Goal: Information Seeking & Learning: Understand process/instructions

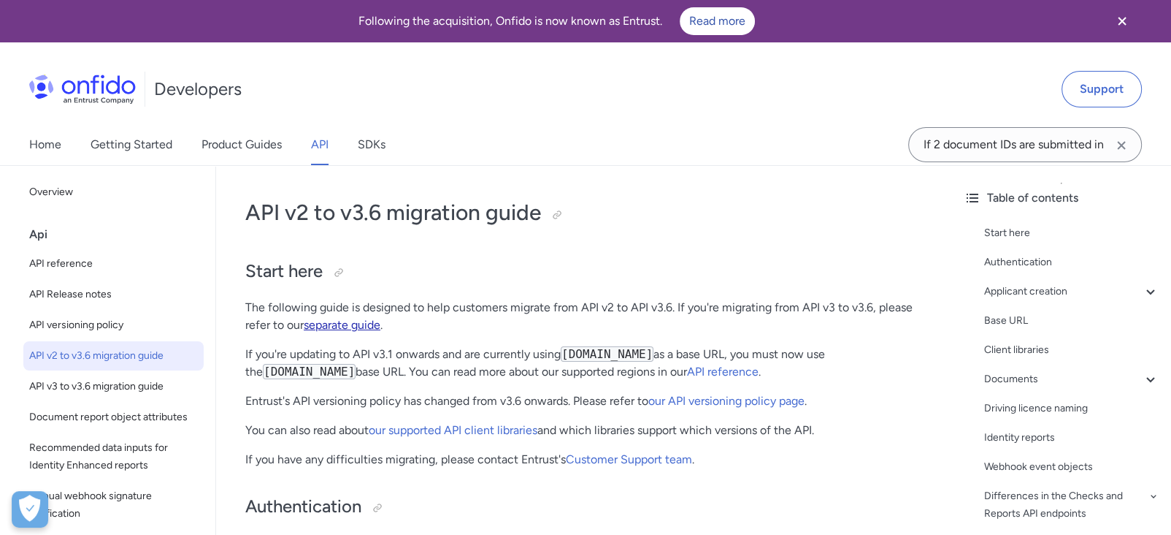
click at [361, 323] on link "separate guide" at bounding box center [342, 325] width 77 height 14
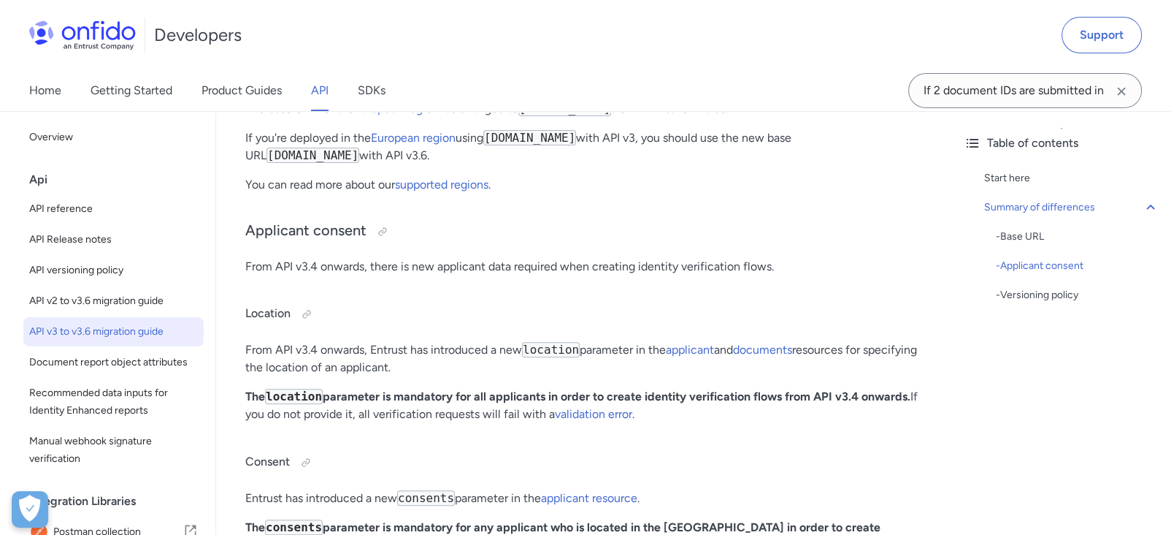
scroll to position [399, 0]
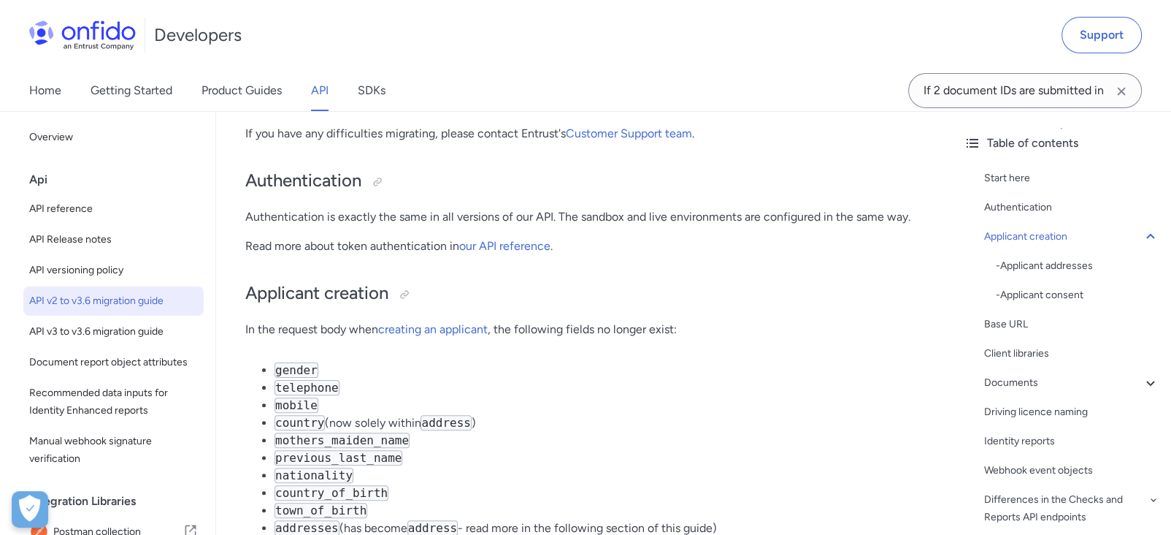
scroll to position [325, 0]
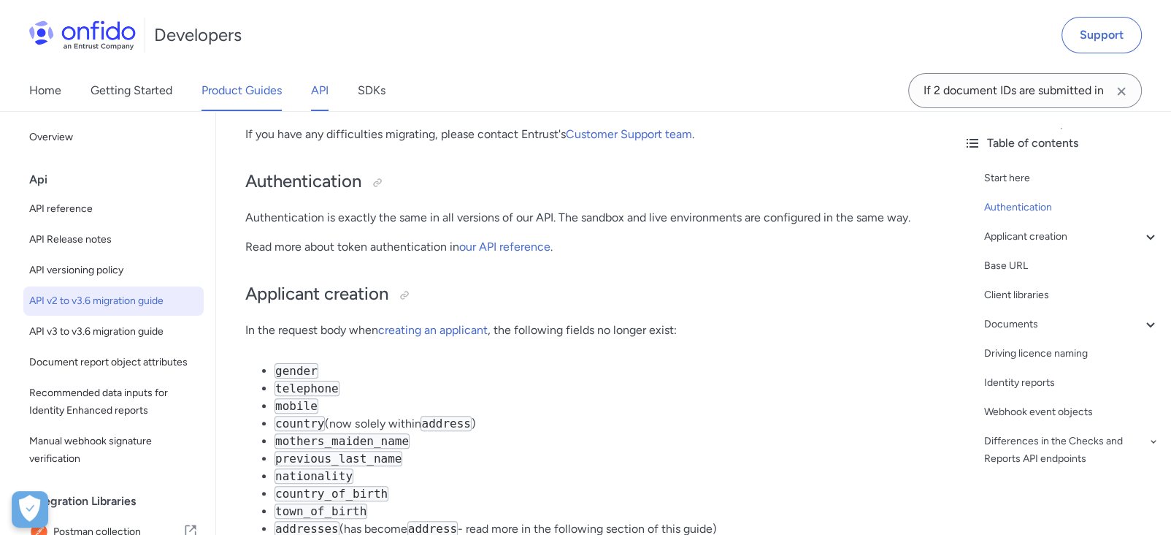
click at [216, 101] on link "Product Guides" at bounding box center [242, 90] width 80 height 41
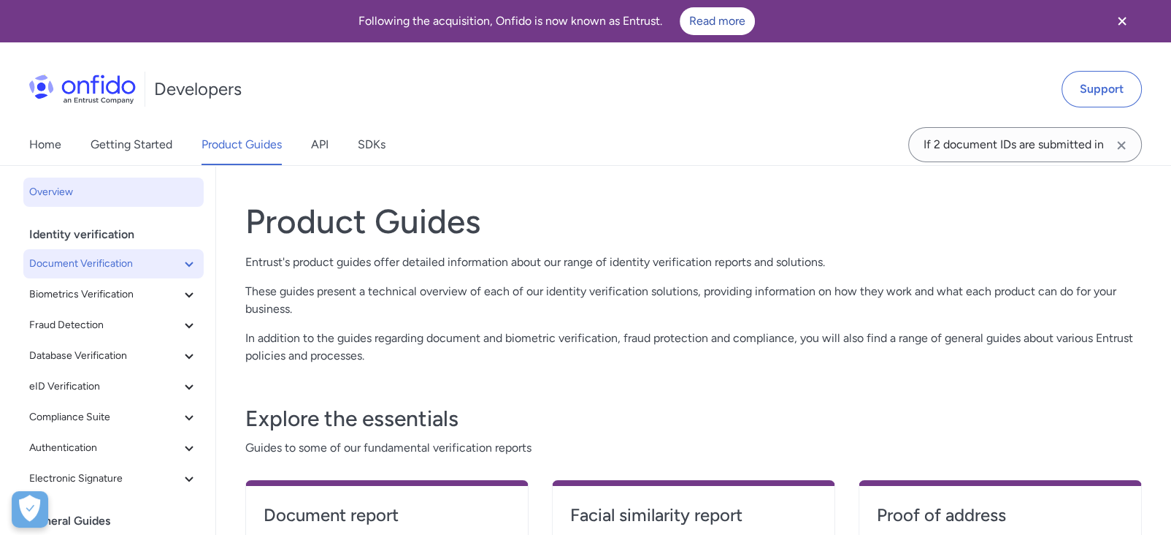
click at [82, 267] on span "Document Verification" at bounding box center [104, 264] width 151 height 18
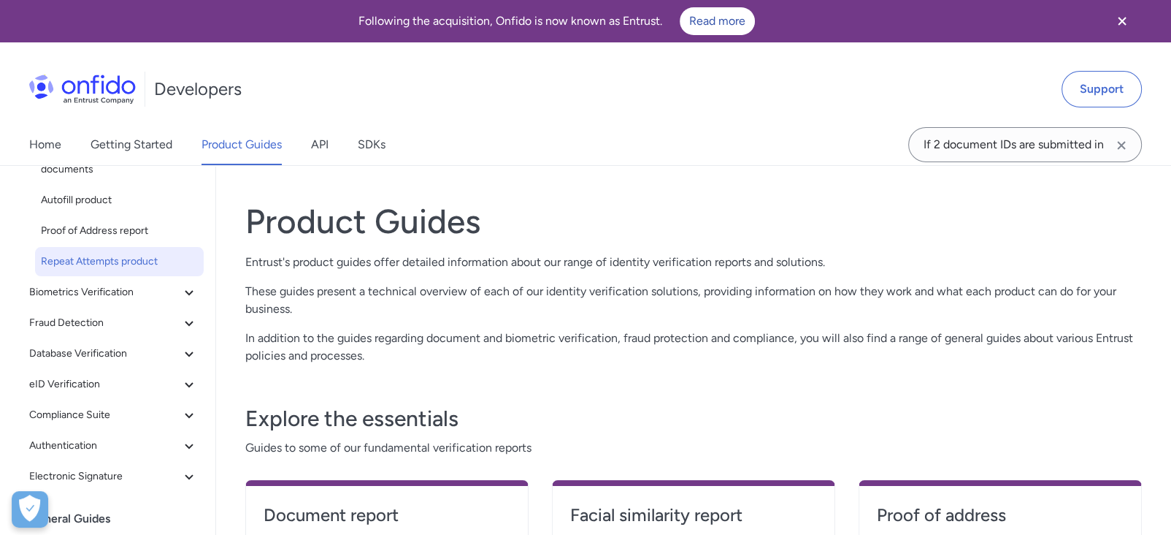
scroll to position [471, 0]
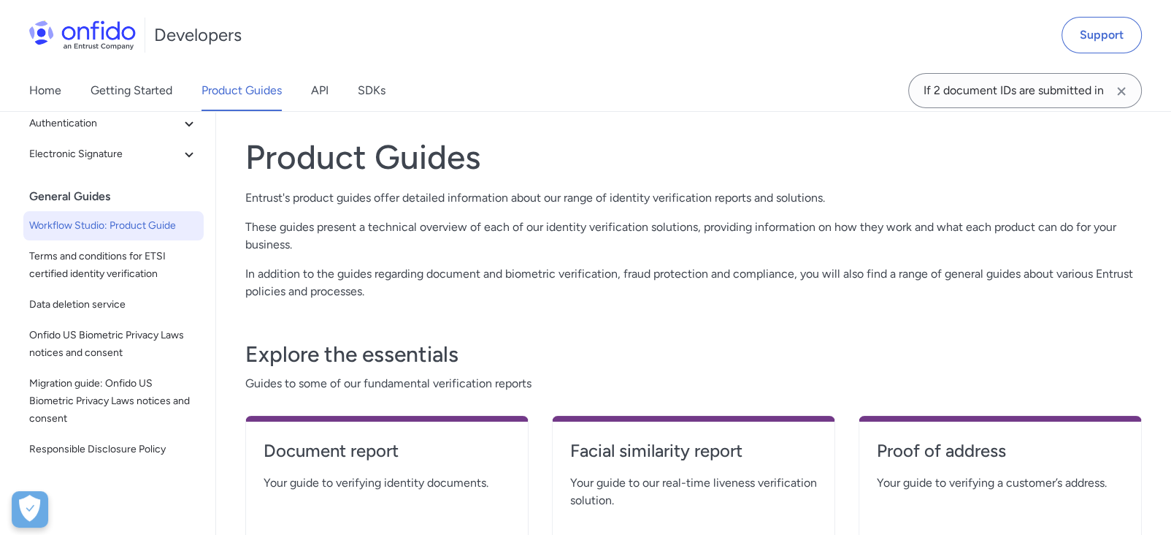
click at [125, 229] on span "Workflow Studio: Product Guide" at bounding box center [113, 226] width 169 height 18
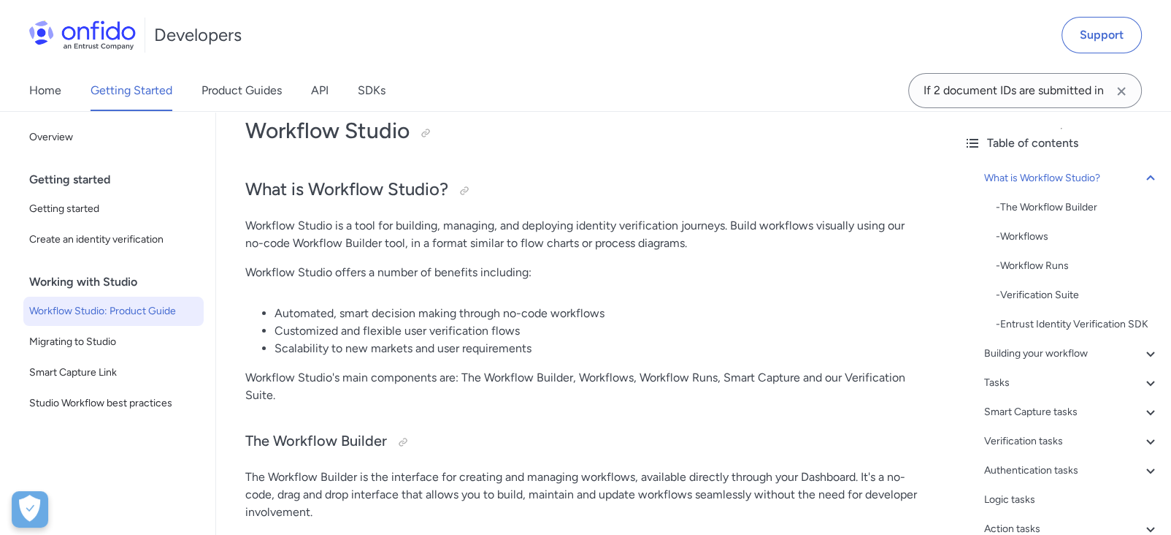
scroll to position [82, 0]
click at [538, 242] on p "Workflow Studio is a tool for building, managing, and deploying identity verifi…" at bounding box center [584, 234] width 678 height 35
click at [538, 241] on p "Workflow Studio is a tool for building, managing, and deploying identity verifi…" at bounding box center [584, 234] width 678 height 35
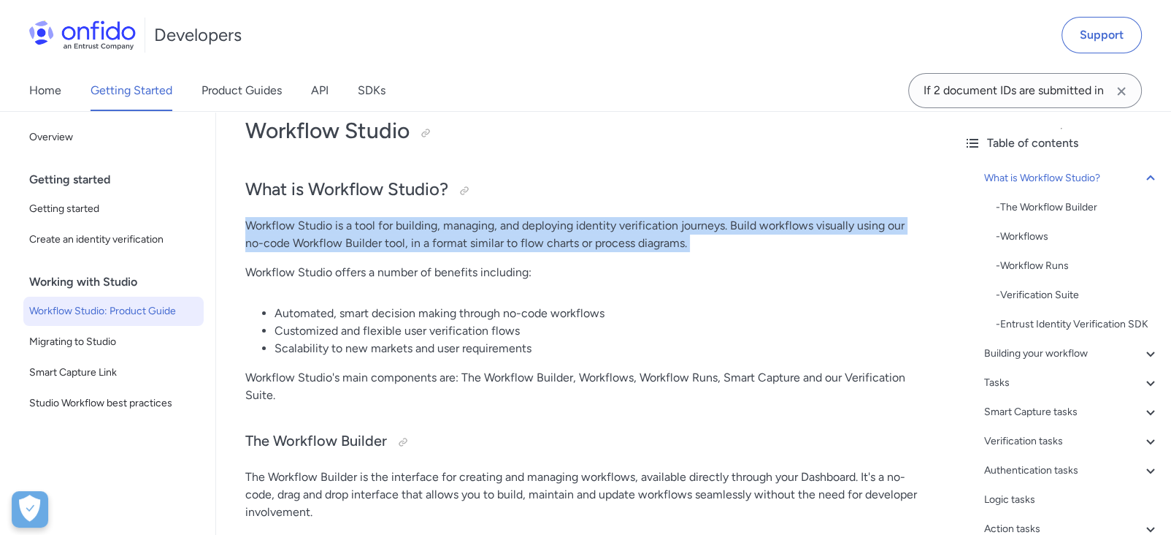
click at [538, 241] on p "Workflow Studio is a tool for building, managing, and deploying identity verifi…" at bounding box center [584, 234] width 678 height 35
copy div "Workflow Studio is a tool for building, managing, and deploying identity verifi…"
click at [702, 229] on p "Workflow Studio is a tool for building, managing, and deploying identity verifi…" at bounding box center [584, 234] width 678 height 35
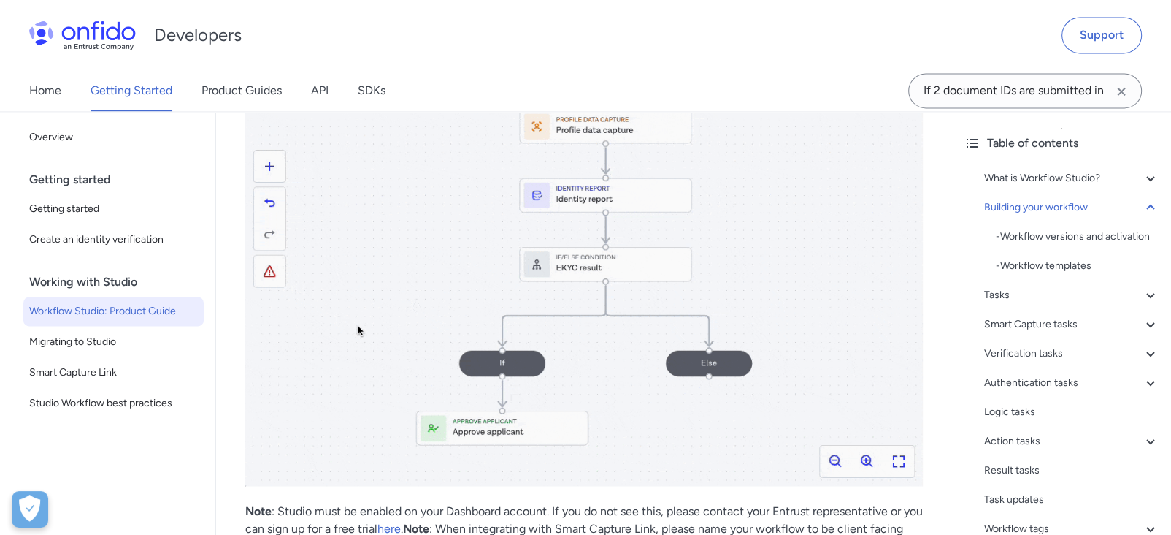
scroll to position [2190, 0]
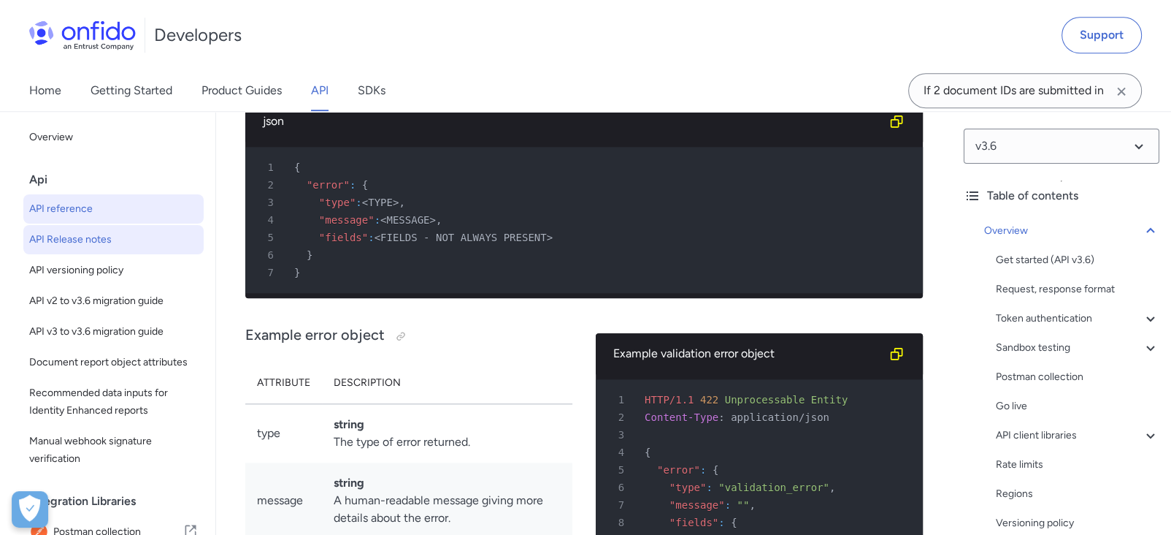
click at [74, 241] on span "API Release notes" at bounding box center [113, 240] width 169 height 18
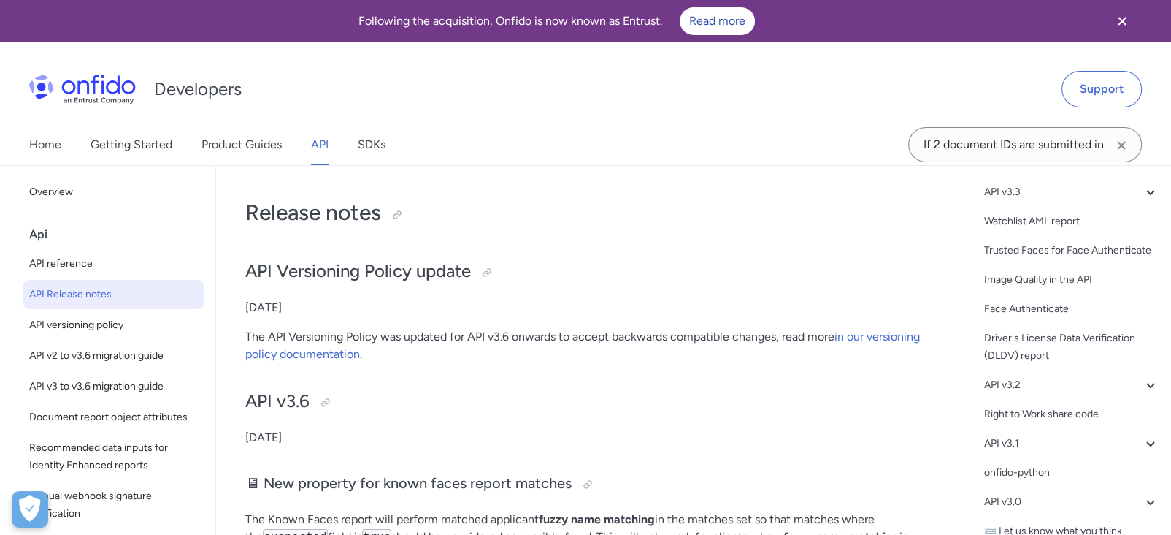
scroll to position [195, 0]
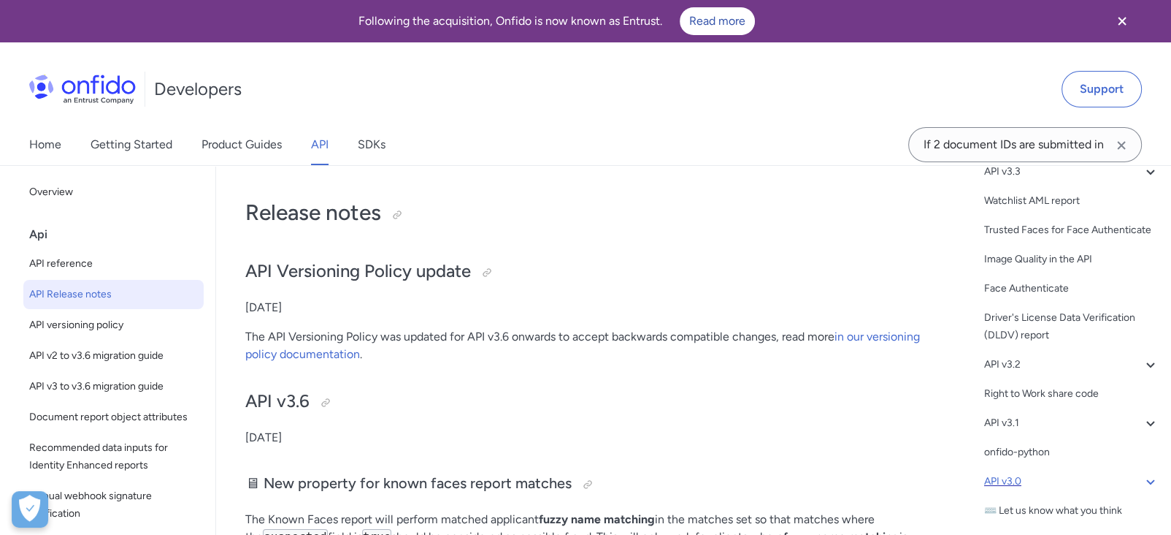
click at [1009, 476] on div "API v3.0" at bounding box center [1071, 481] width 175 height 18
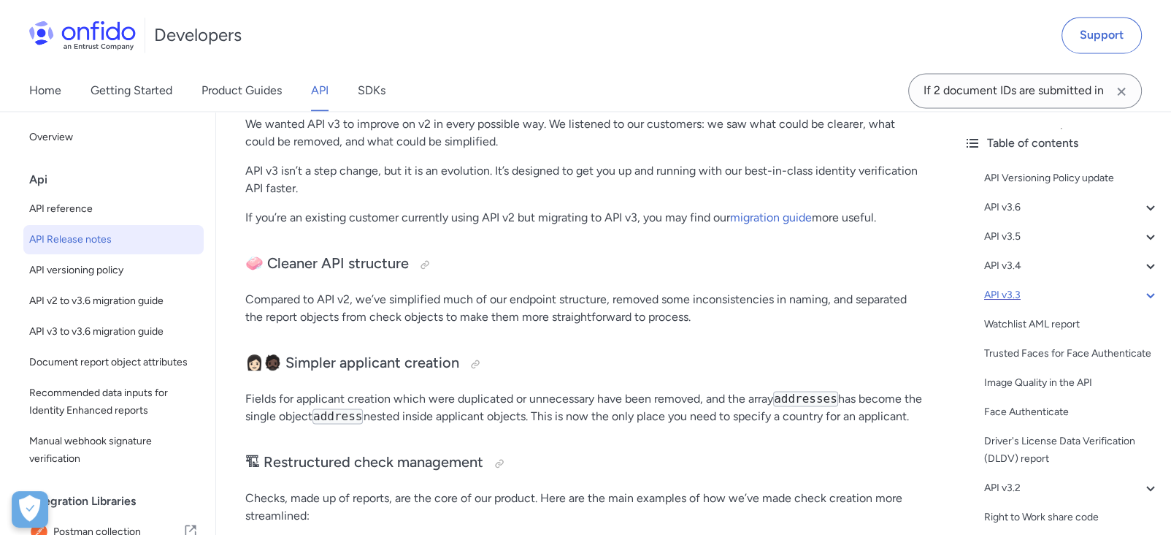
scroll to position [8024, 0]
click at [1029, 299] on div "API v3.3" at bounding box center [1071, 295] width 175 height 18
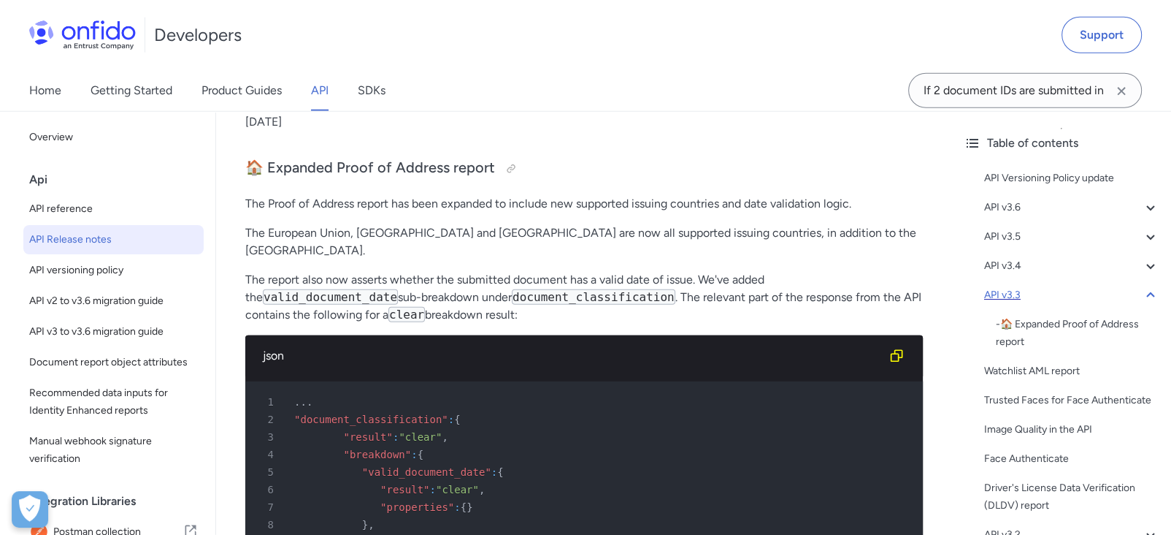
click at [1029, 299] on div "API v3.3" at bounding box center [1071, 295] width 175 height 18
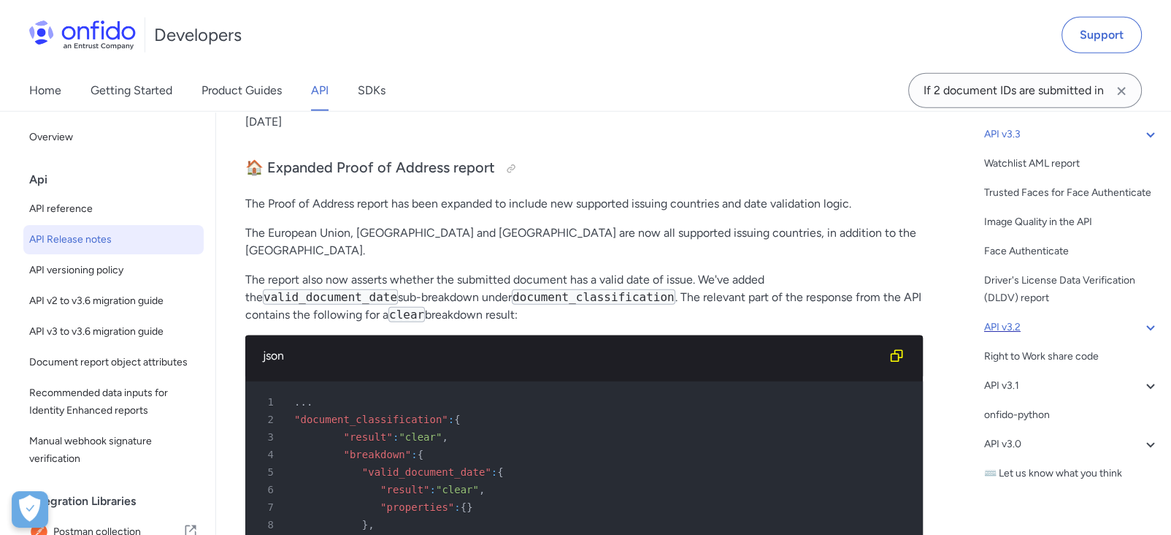
scroll to position [161, 0]
click at [1018, 336] on div "API v3.2" at bounding box center [1071, 327] width 175 height 18
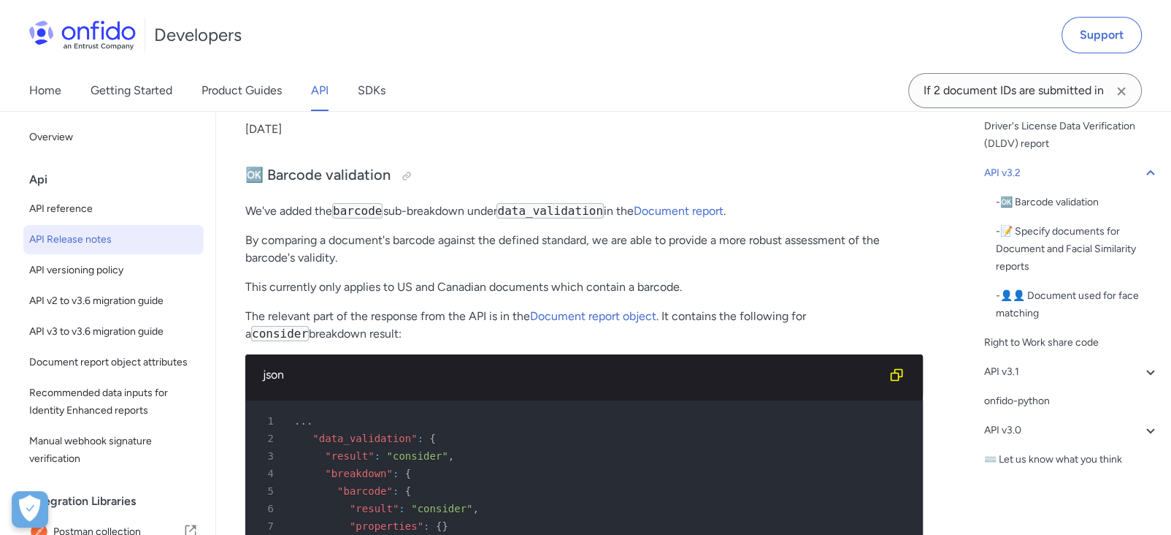
scroll to position [315, 0]
click at [1005, 380] on div "API v3.1" at bounding box center [1071, 371] width 175 height 18
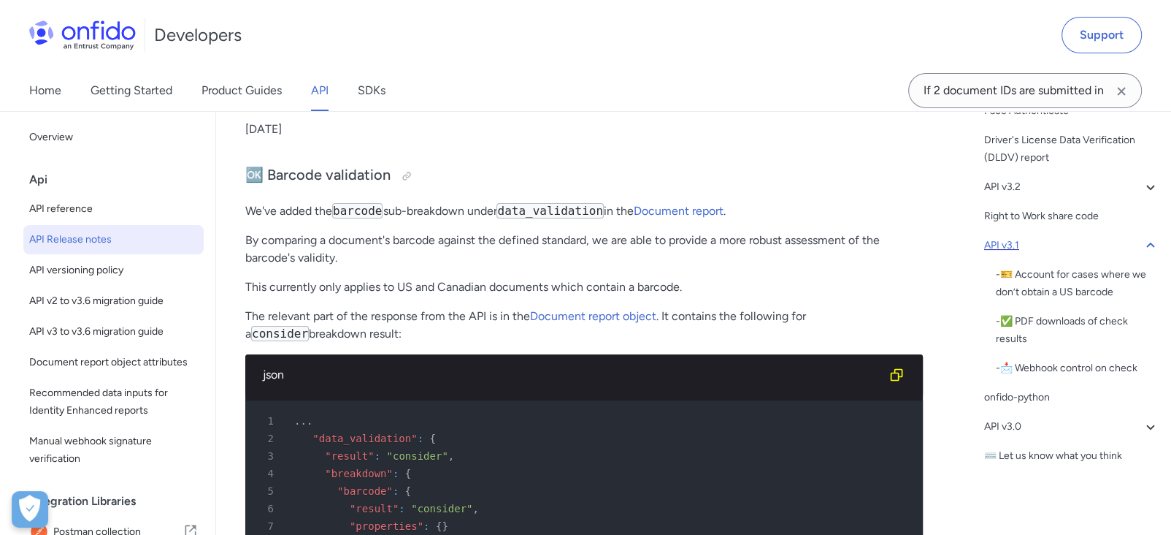
scroll to position [7026, 0]
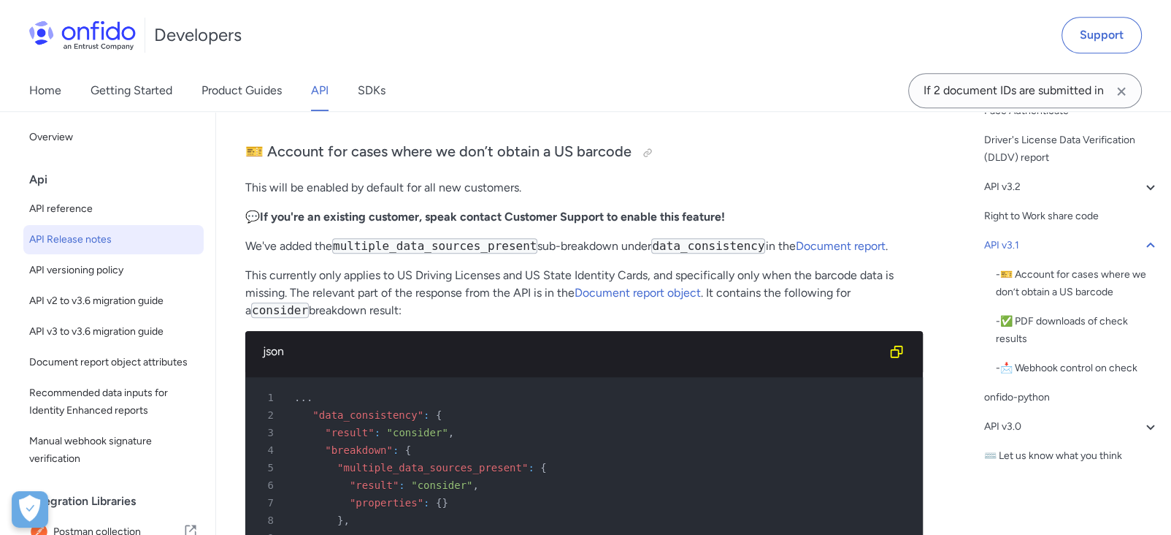
click at [1027, 419] on div "API Versioning Policy update API v3.6 - 🖥 New property for known faces report m…" at bounding box center [1062, 169] width 196 height 613
click at [1027, 424] on div "API v3.0" at bounding box center [1071, 427] width 175 height 18
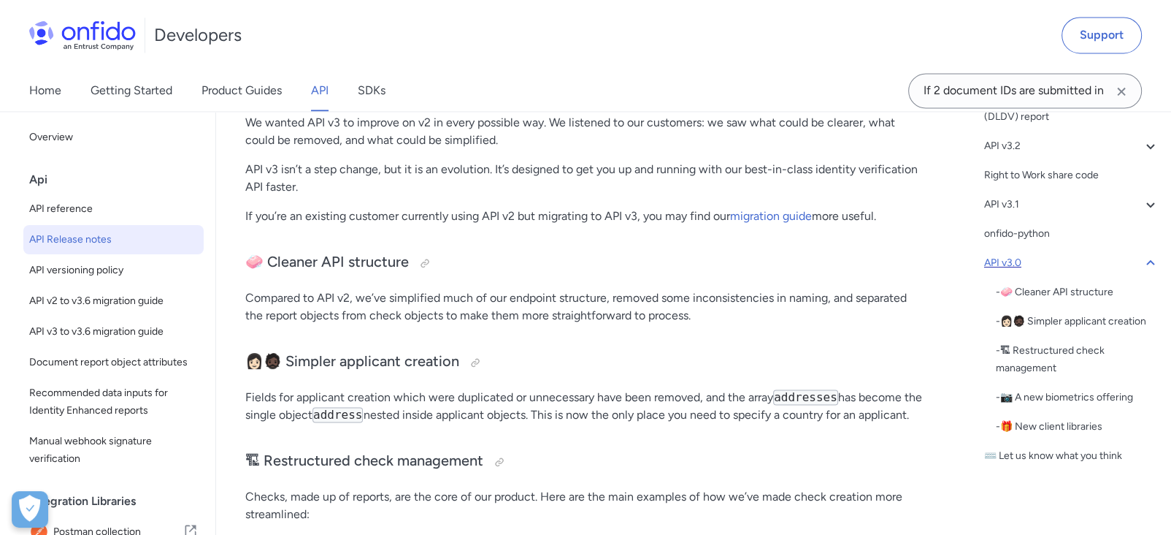
scroll to position [376, 0]
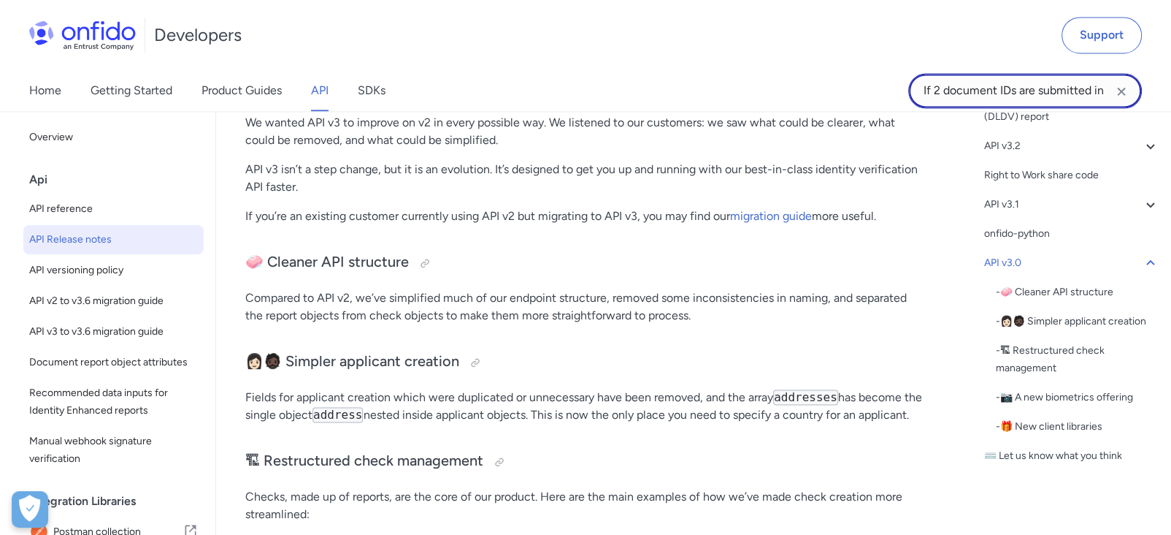
click at [1036, 100] on input "If 2 document IDs are submitted in any other case, the Document report will be …" at bounding box center [1025, 90] width 234 height 35
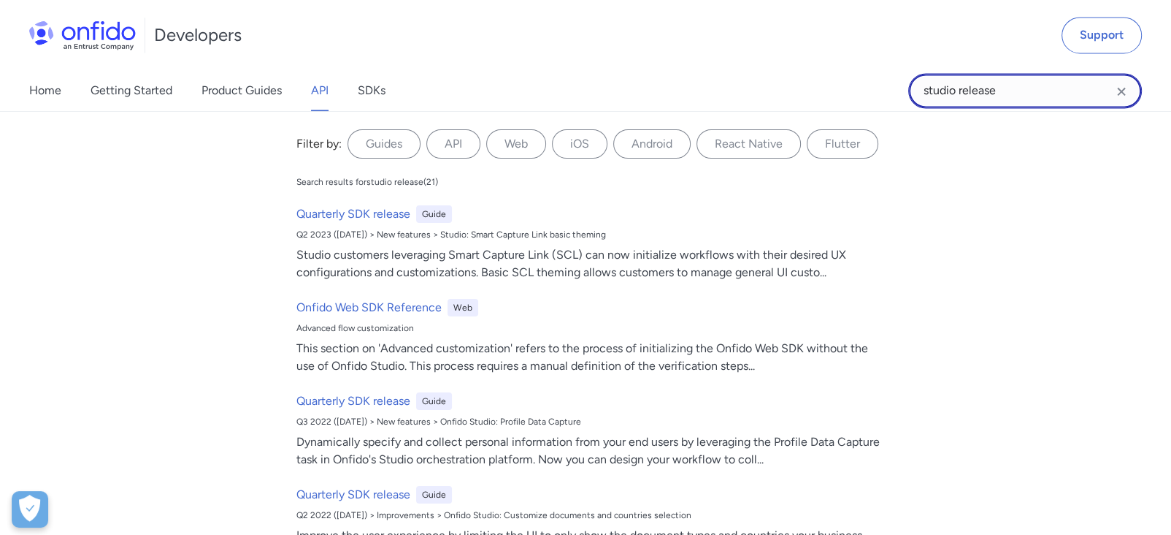
scroll to position [7986, 0]
type input "studio release"
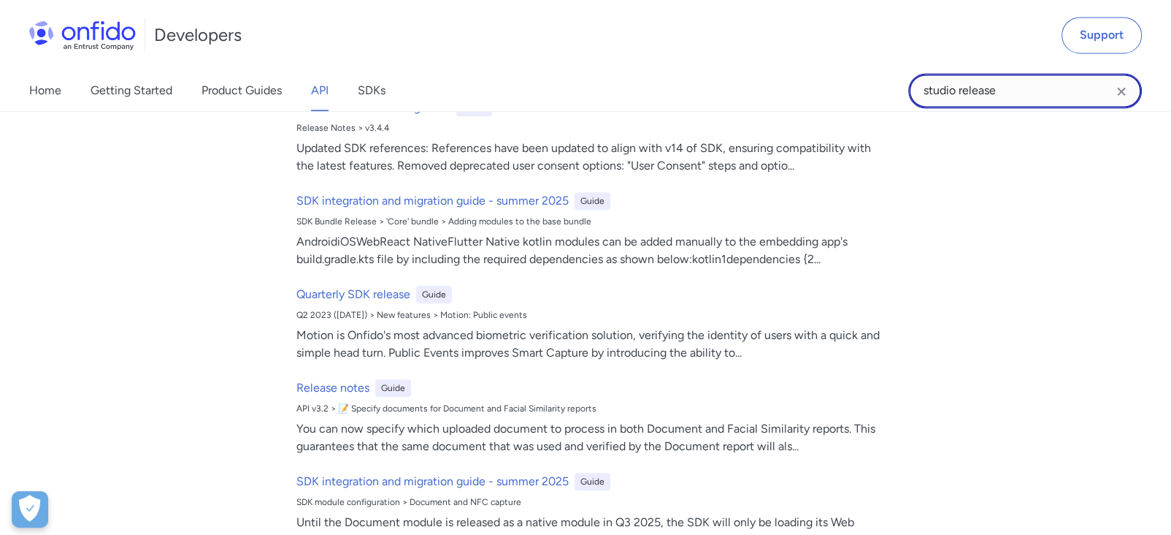
scroll to position [1135, 0]
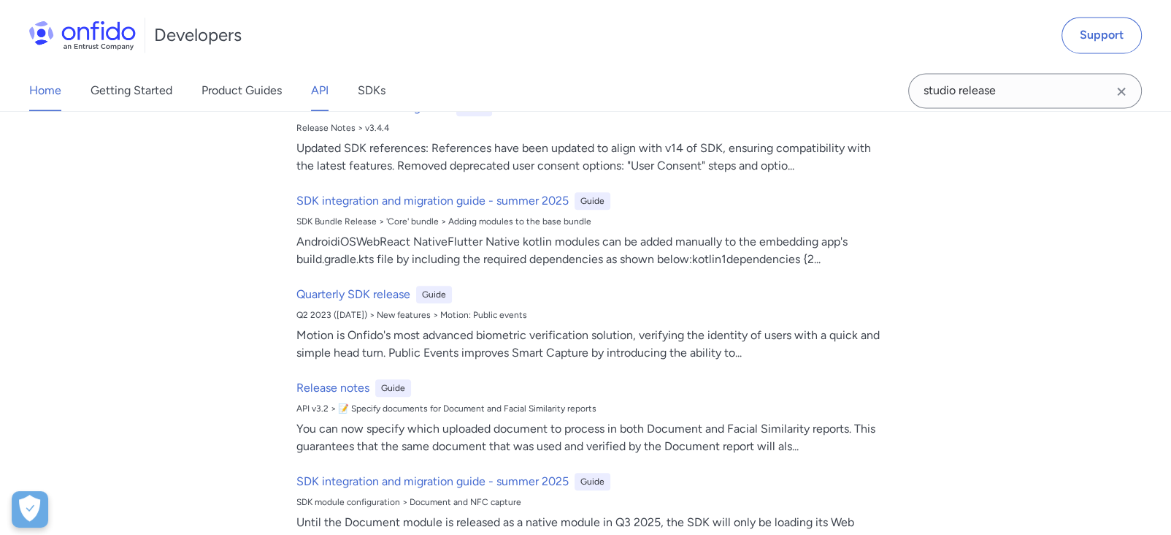
click at [35, 92] on link "Home" at bounding box center [45, 90] width 32 height 41
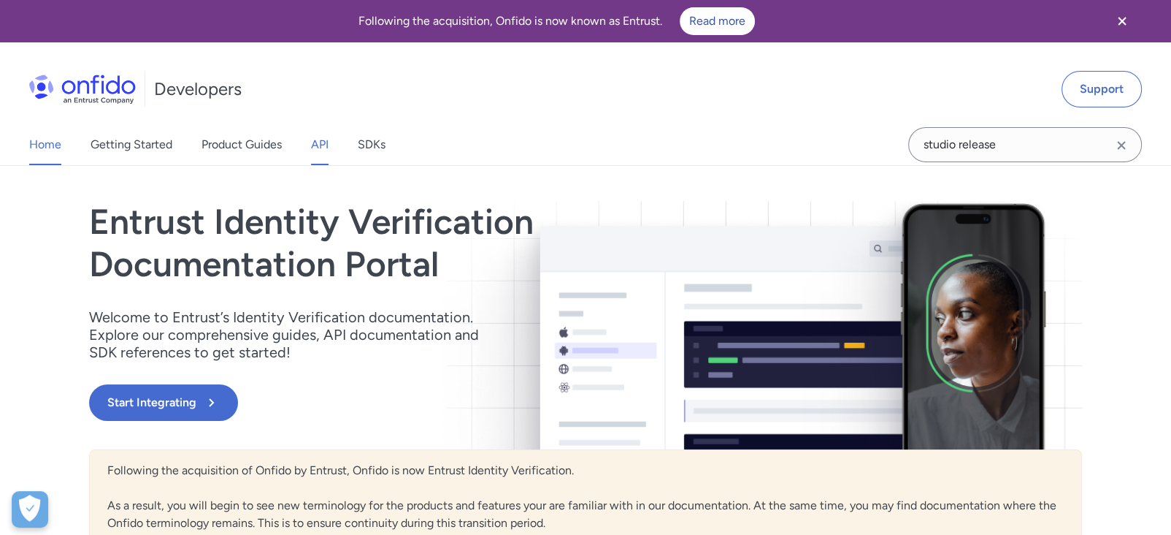
click at [318, 150] on link "API" at bounding box center [320, 144] width 18 height 41
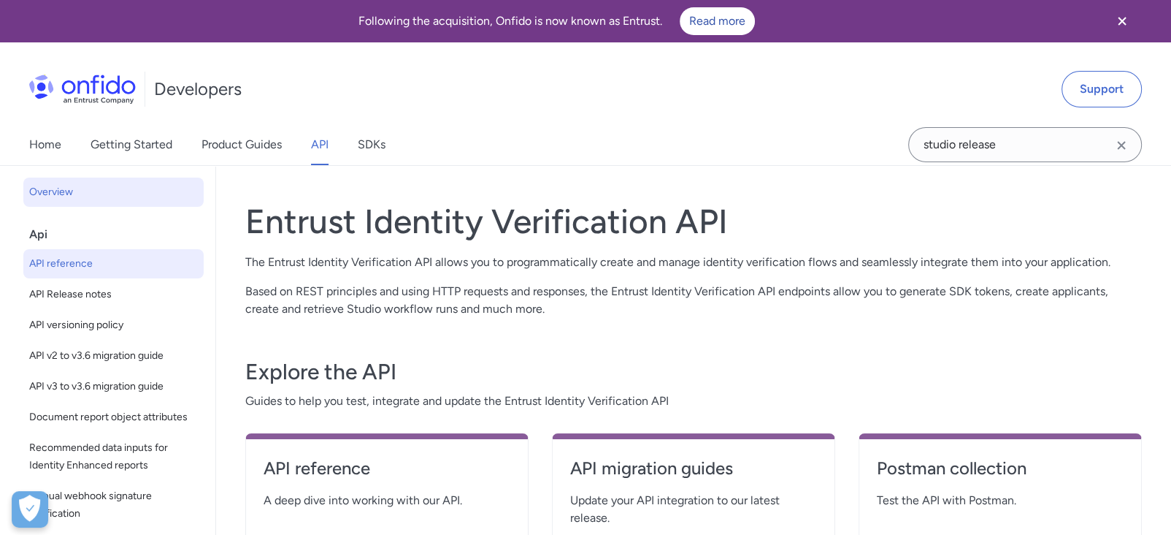
click at [91, 269] on span "API reference" at bounding box center [113, 264] width 169 height 18
select select "http"
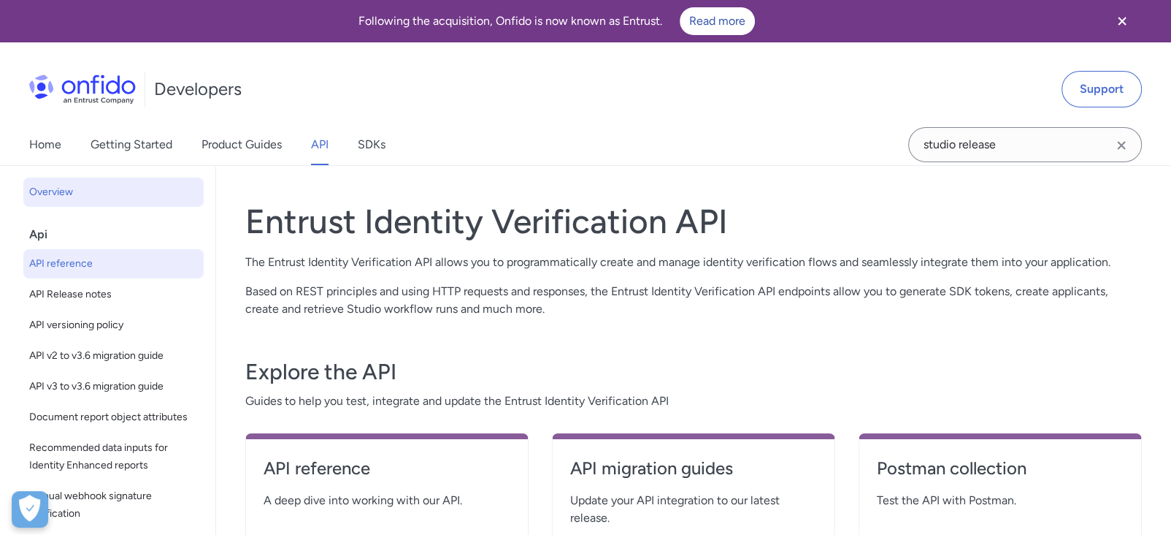
select select "http"
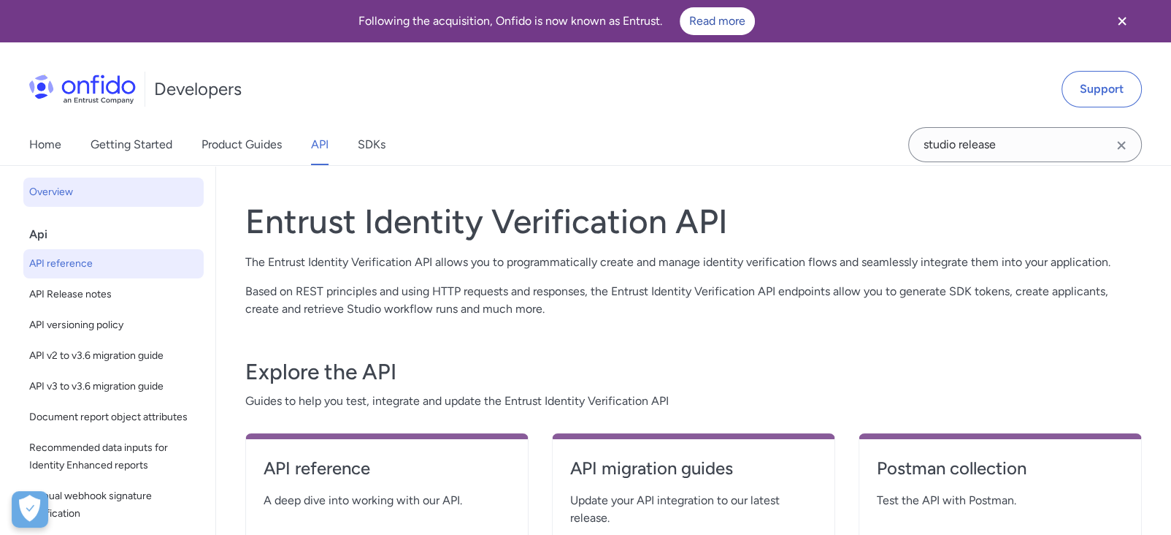
select select "http"
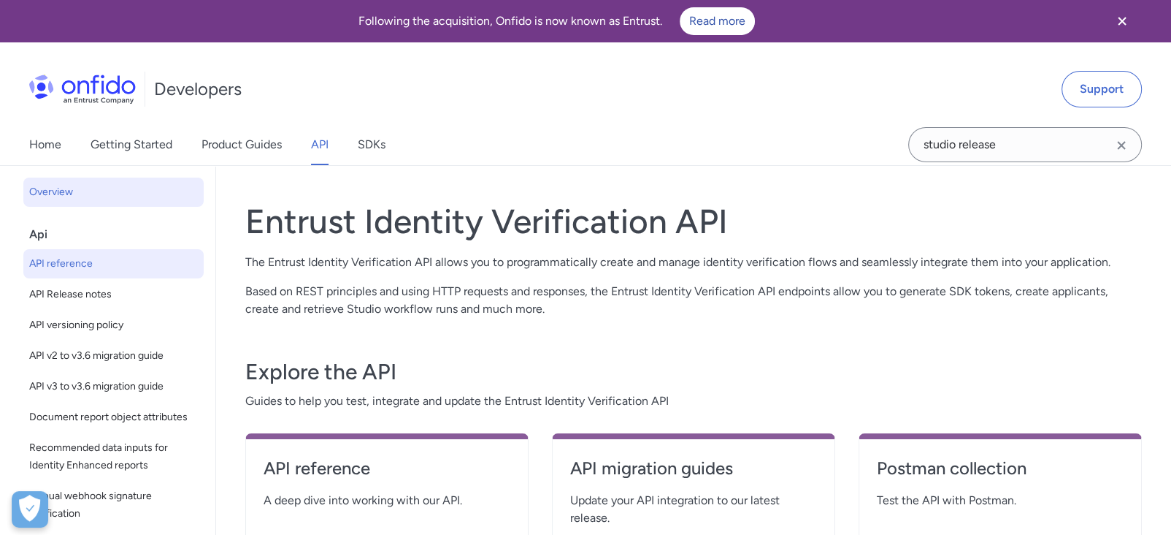
select select "http"
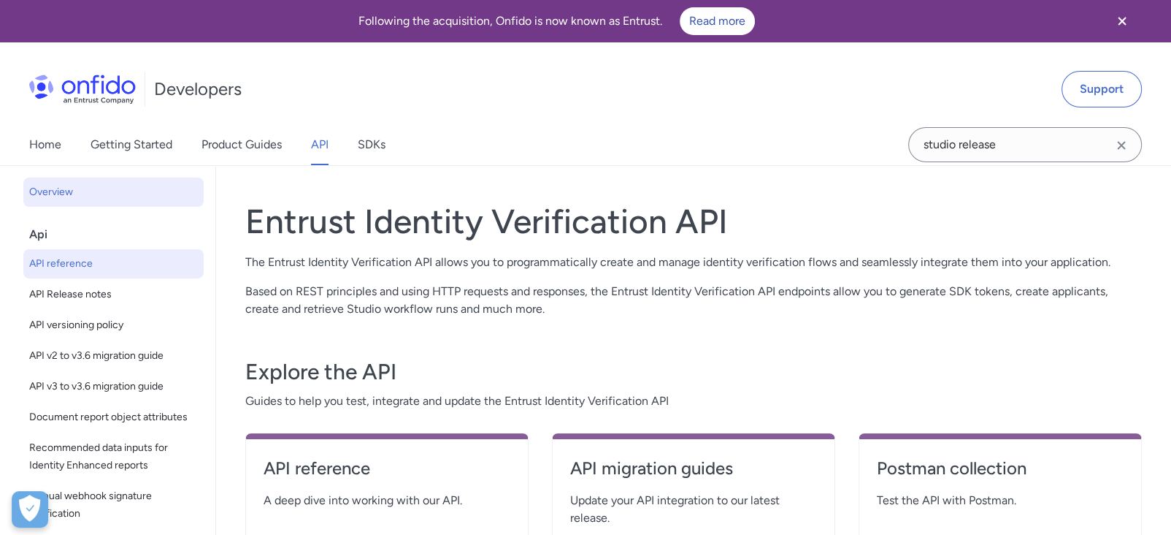
select select "http"
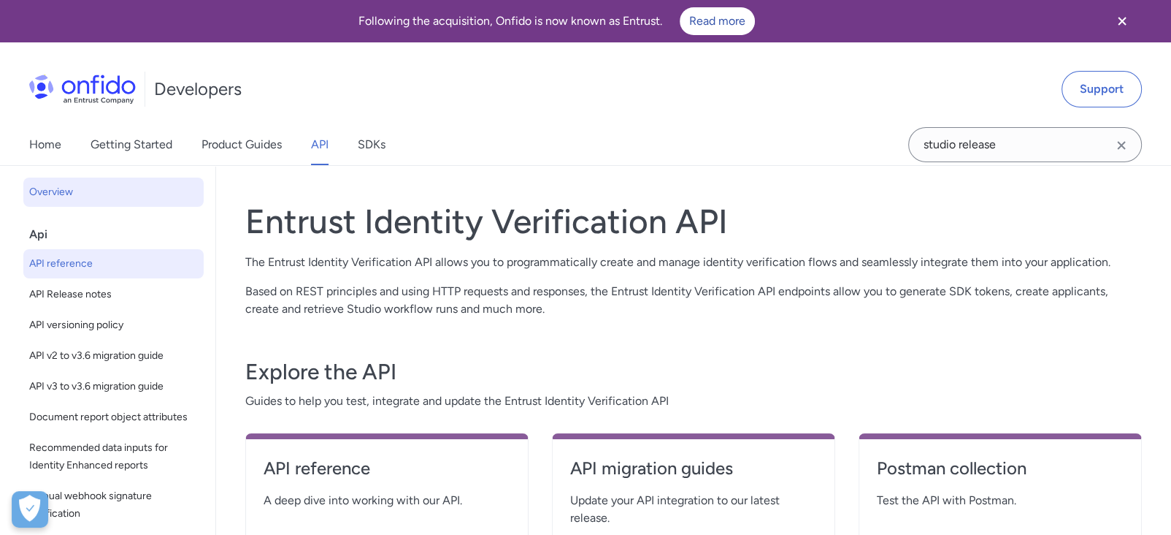
select select "http"
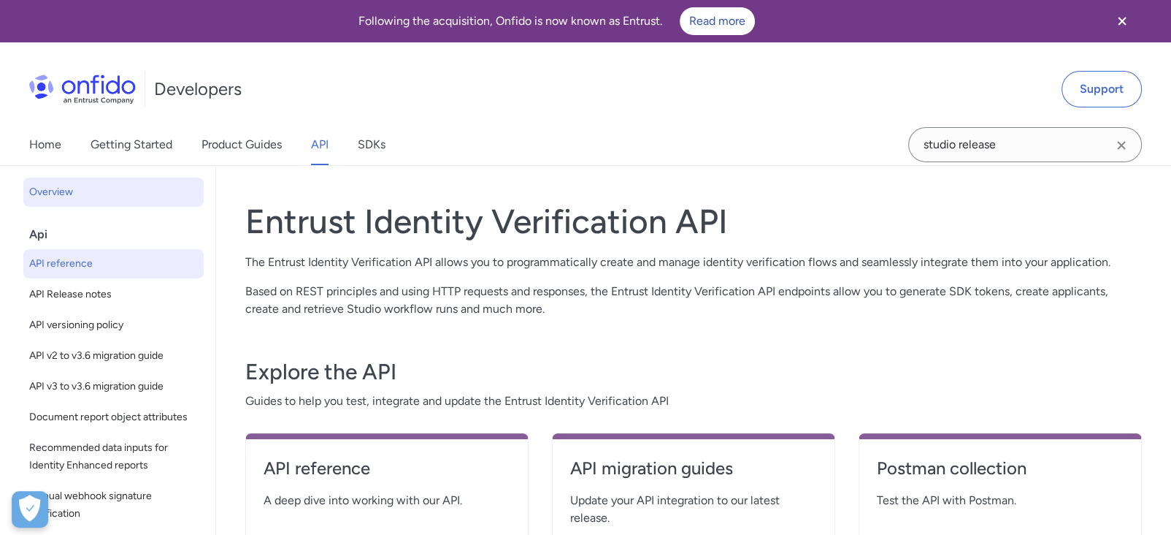
select select "http"
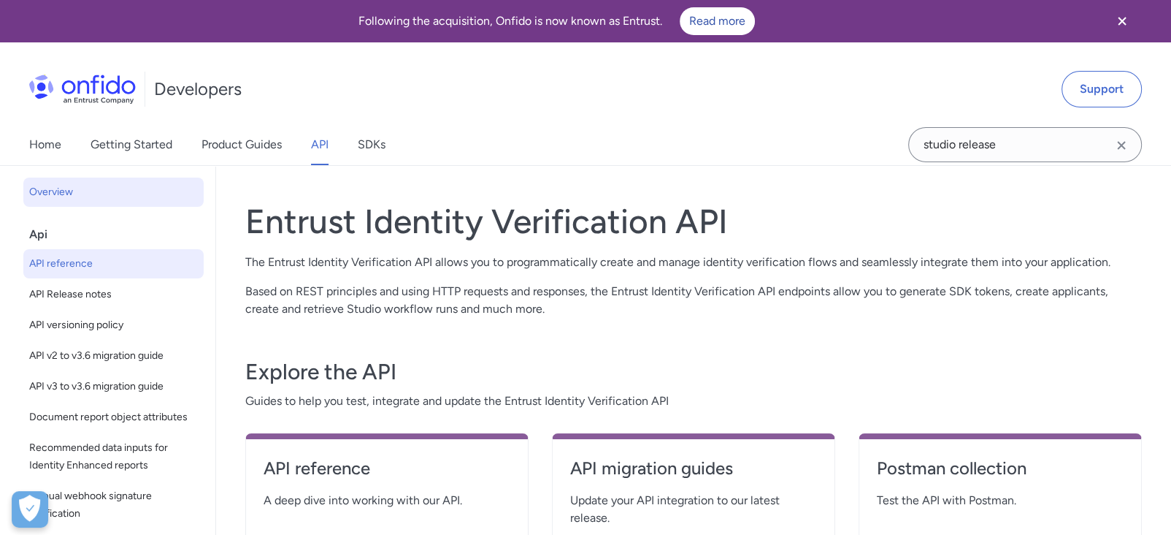
select select "http"
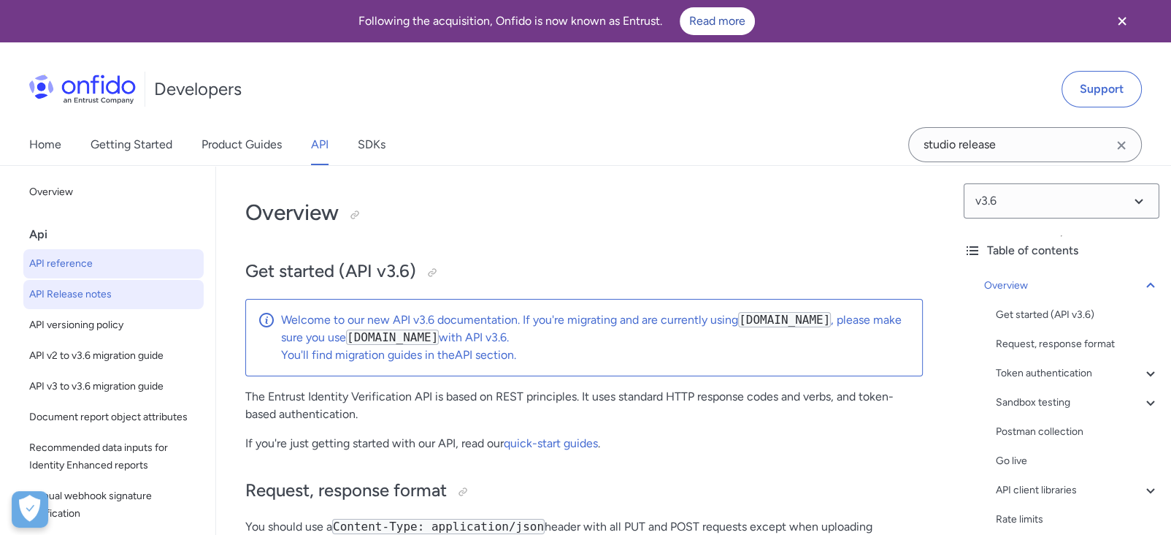
click at [90, 299] on span "API Release notes" at bounding box center [113, 295] width 169 height 18
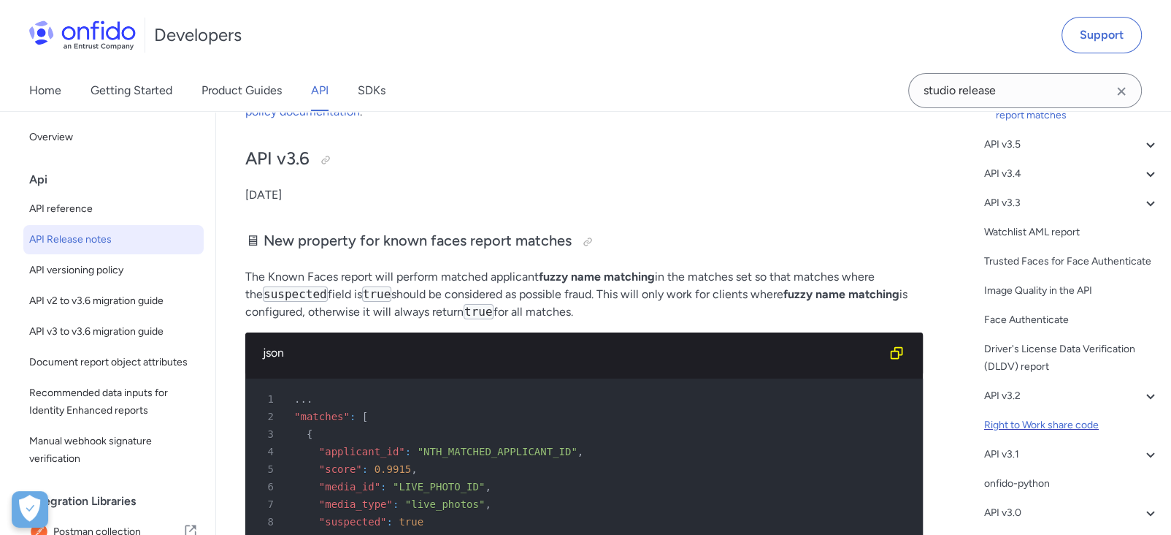
scroll to position [242, 0]
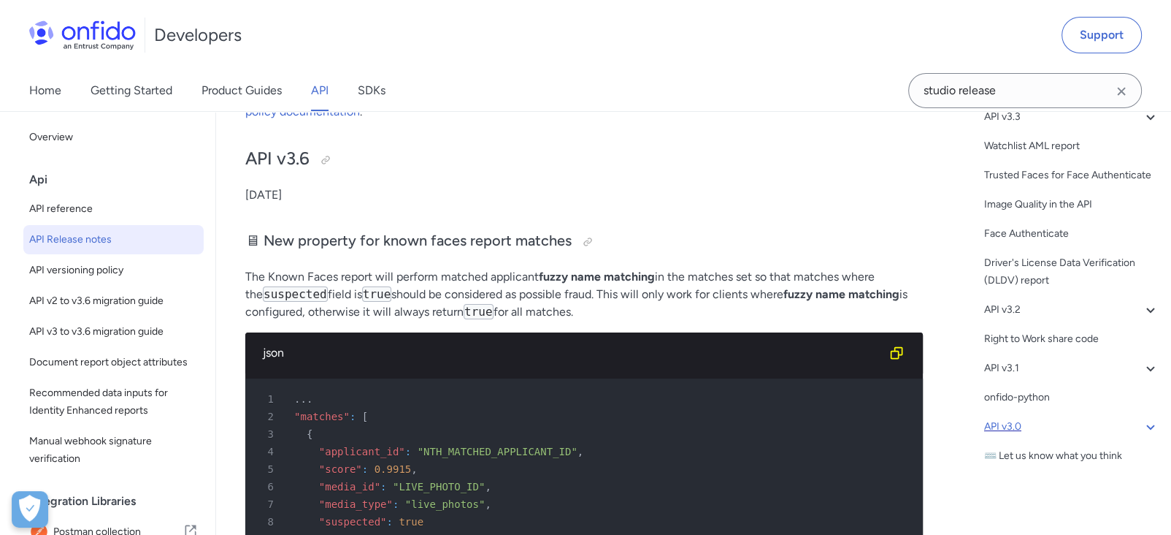
click at [1043, 431] on div "API v3.0" at bounding box center [1071, 427] width 175 height 18
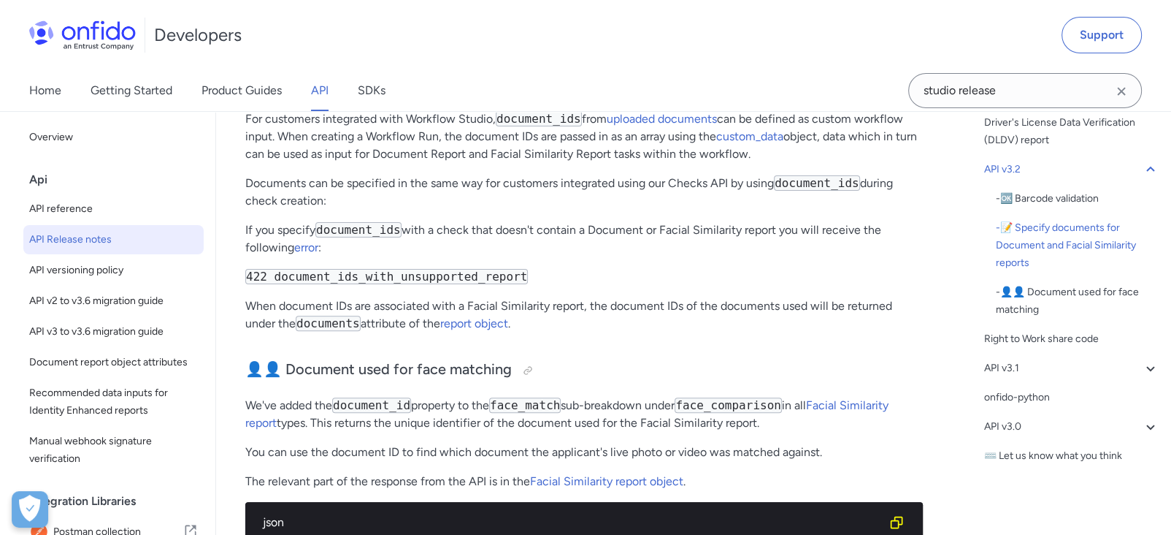
scroll to position [6094, 0]
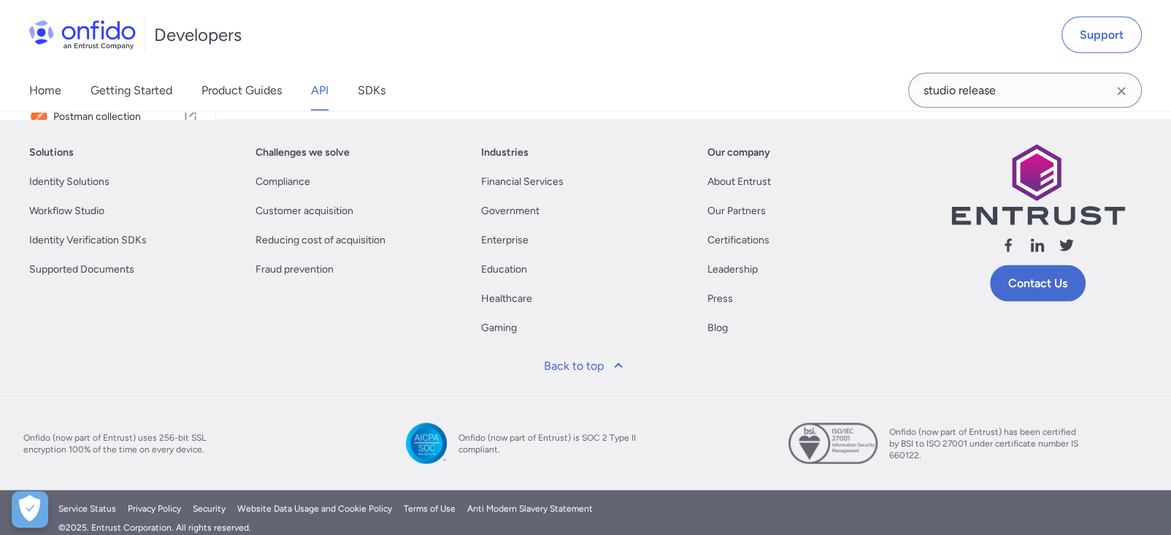
scroll to position [195, 0]
click at [286, 396] on div "Solutions Identity Solutions Workflow Studio Identity Verification SDKs Support…" at bounding box center [585, 257] width 1171 height 275
click at [88, 220] on link "Workflow Studio" at bounding box center [66, 211] width 75 height 18
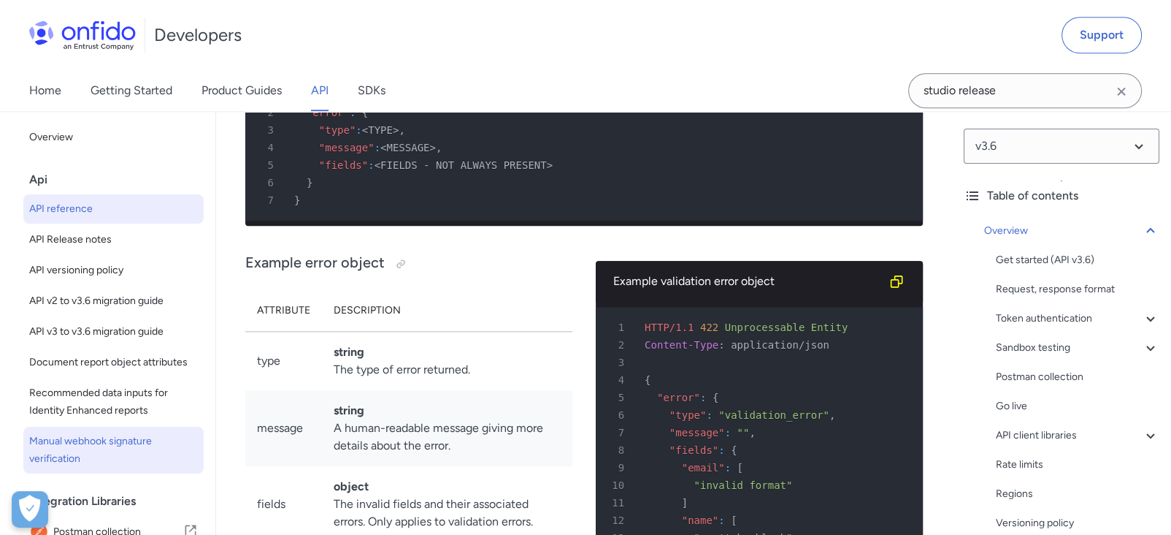
scroll to position [13034, 0]
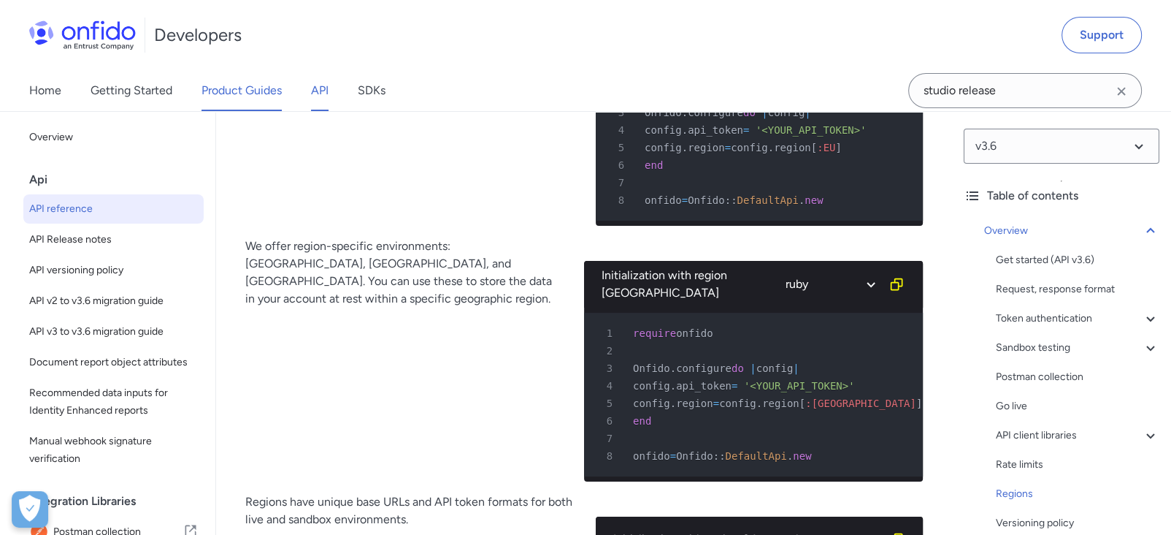
click at [212, 92] on link "Product Guides" at bounding box center [242, 90] width 80 height 41
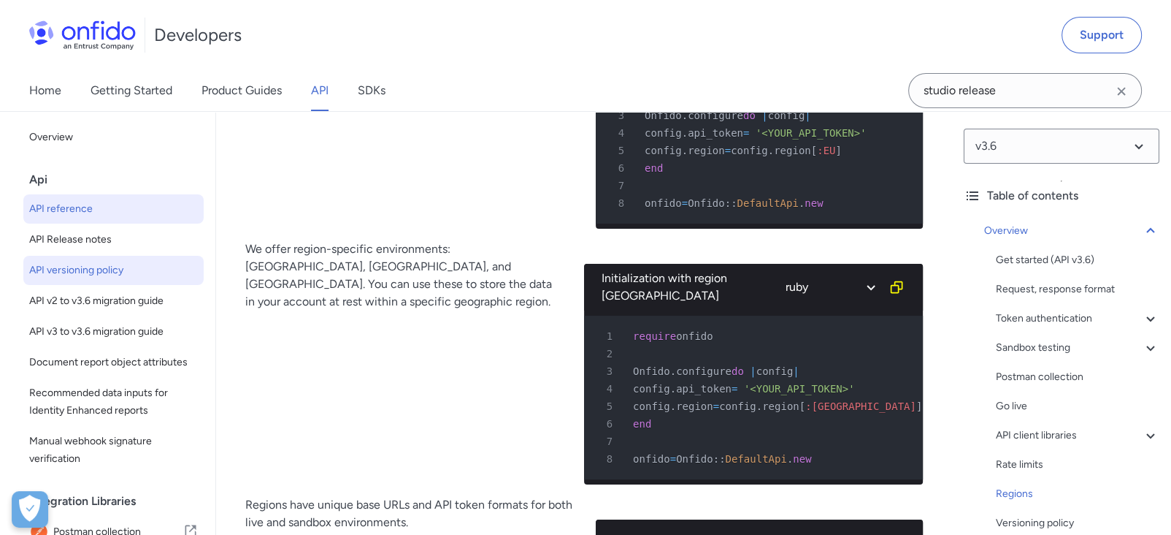
scroll to position [11530, 0]
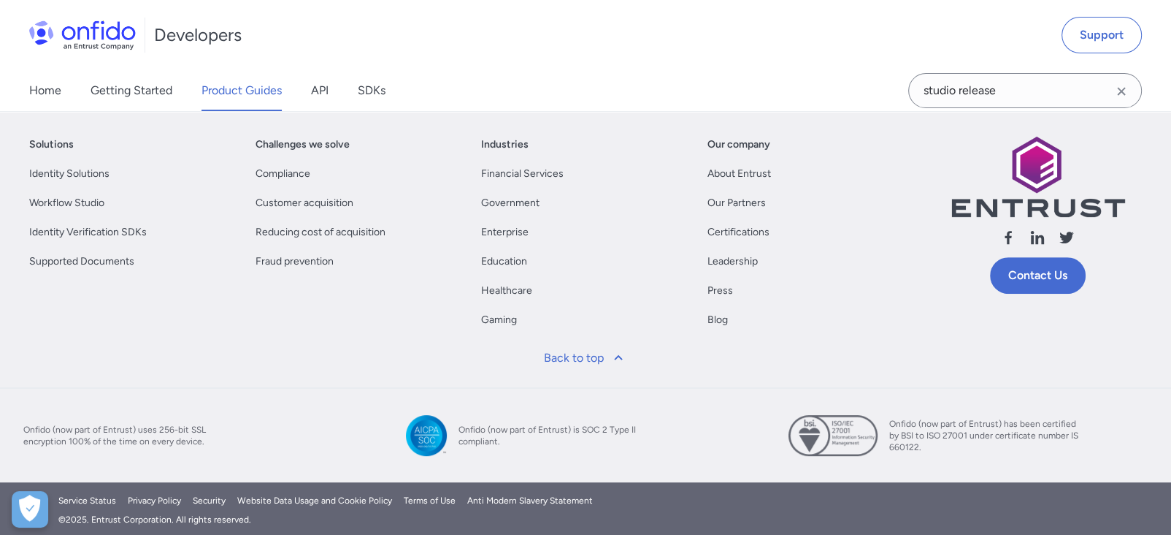
scroll to position [545, 0]
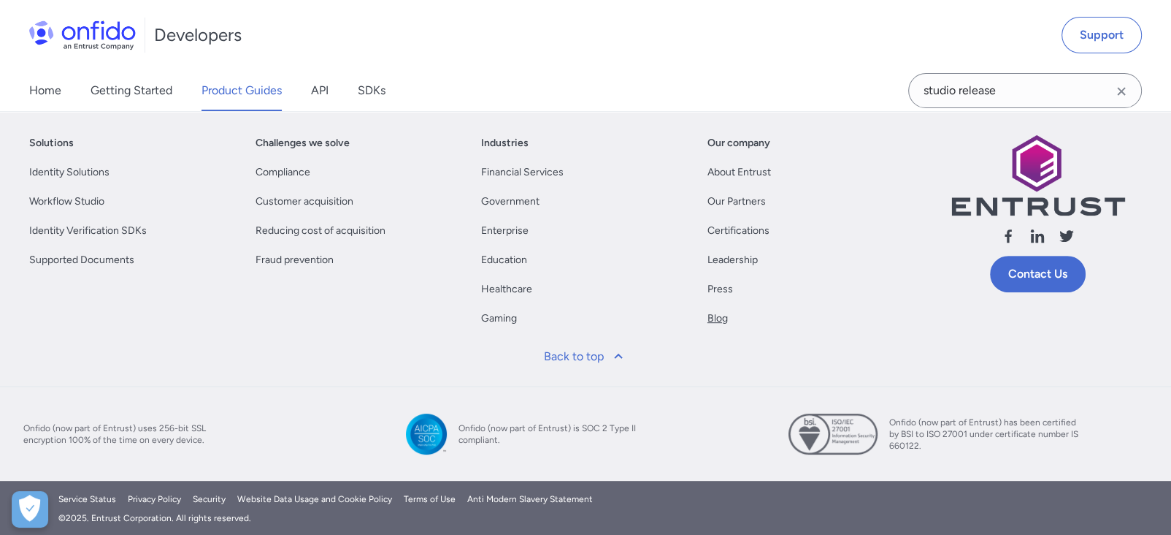
click at [719, 316] on link "Blog" at bounding box center [718, 319] width 20 height 18
click at [724, 289] on link "Press" at bounding box center [721, 289] width 26 height 18
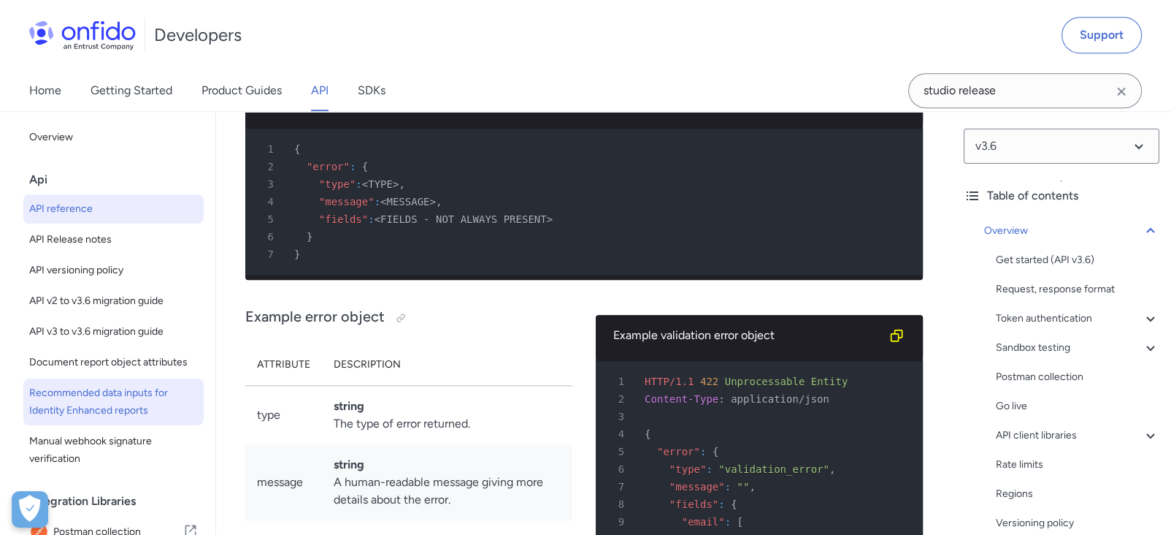
scroll to position [303, 0]
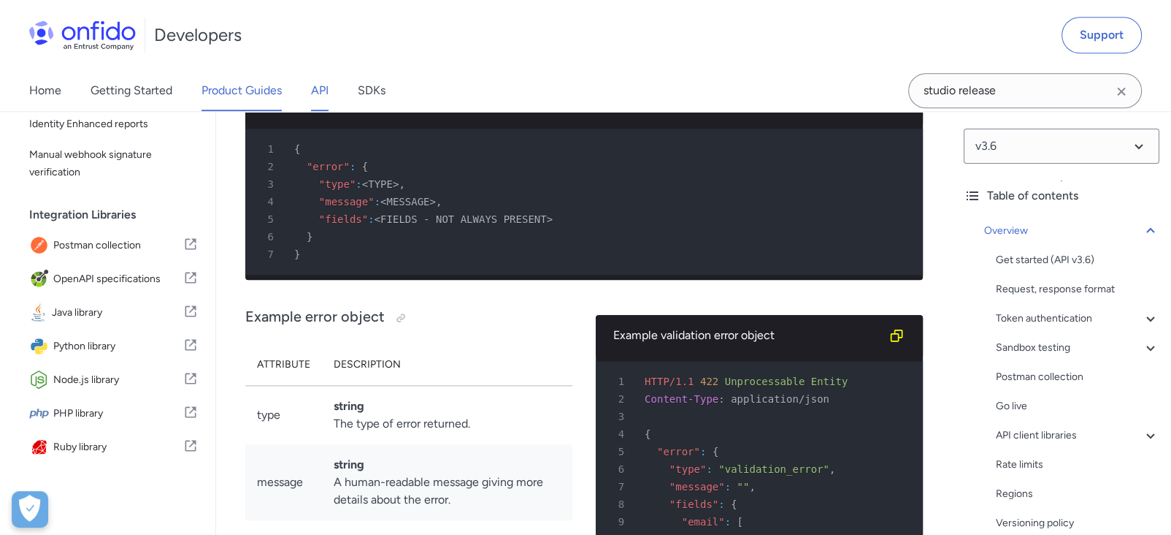
click at [235, 96] on link "Product Guides" at bounding box center [242, 90] width 80 height 41
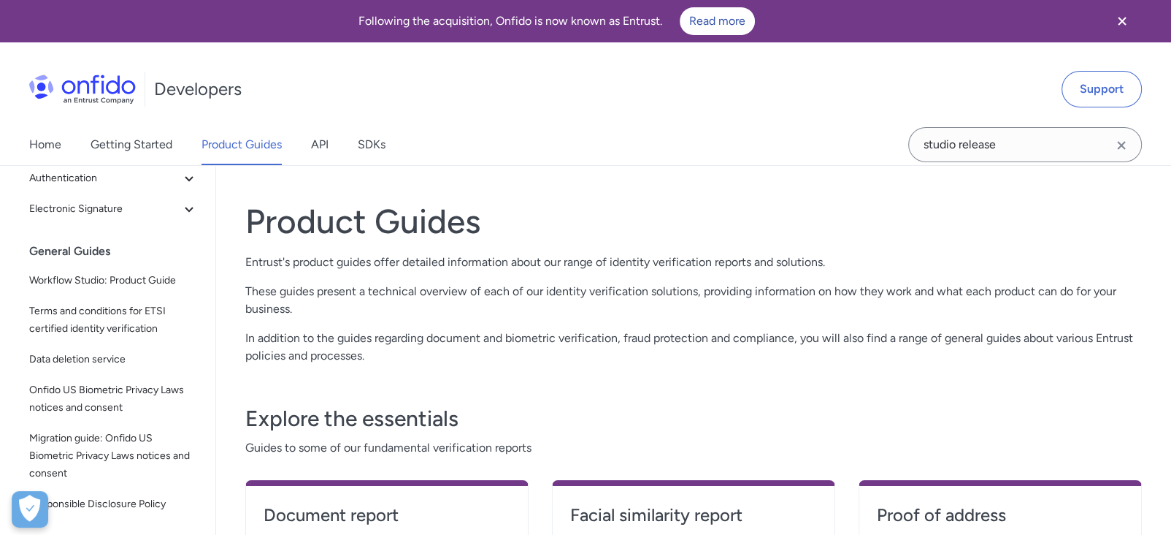
scroll to position [1, 0]
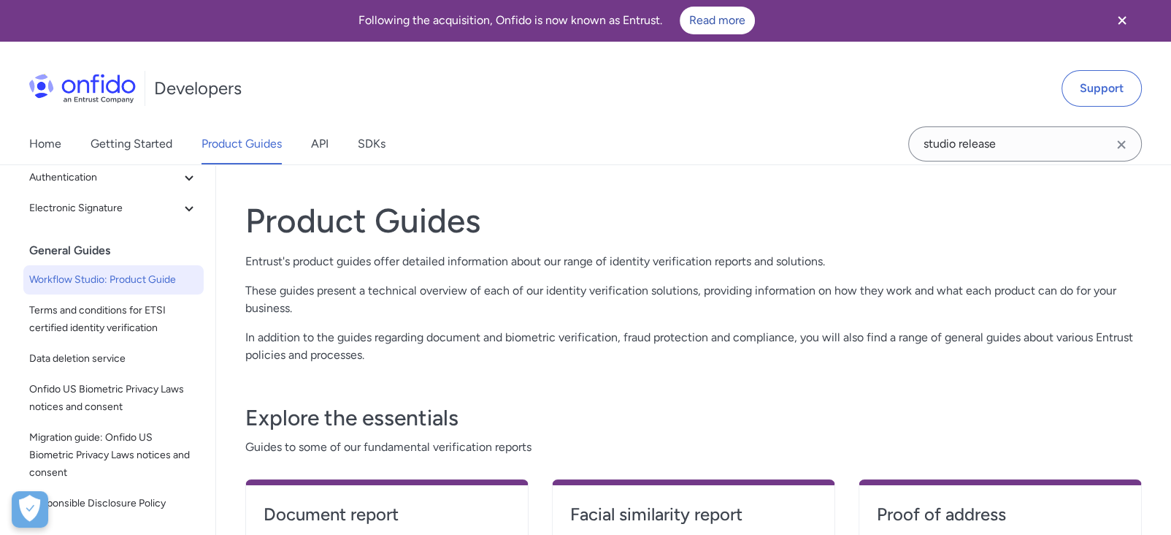
click at [116, 273] on span "Workflow Studio: Product Guide" at bounding box center [113, 280] width 169 height 18
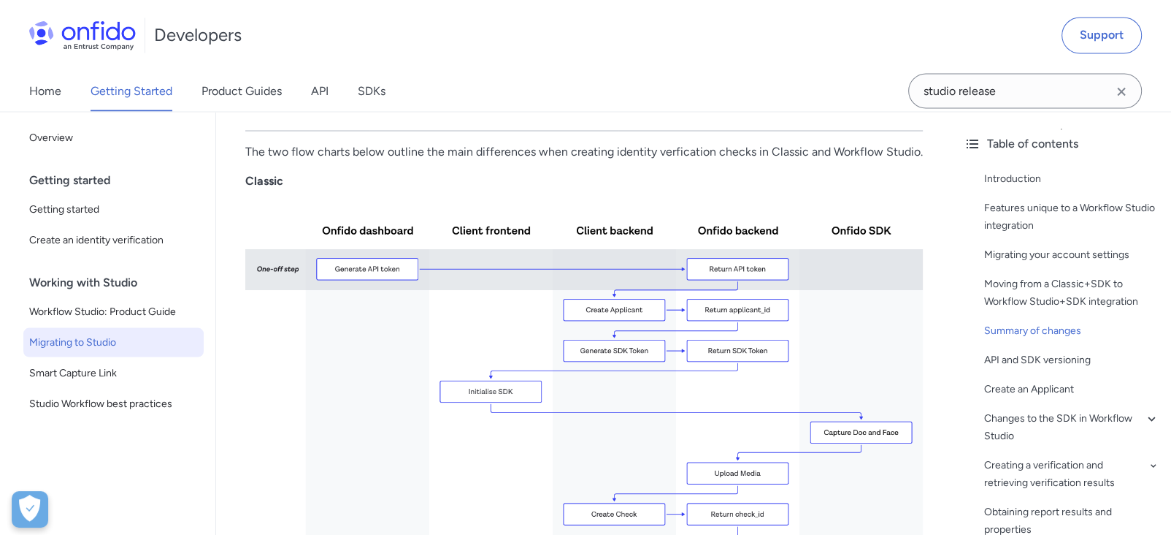
scroll to position [2759, 0]
click at [304, 190] on p "Classic" at bounding box center [584, 181] width 678 height 18
click at [255, 188] on strong "Classic" at bounding box center [264, 181] width 38 height 14
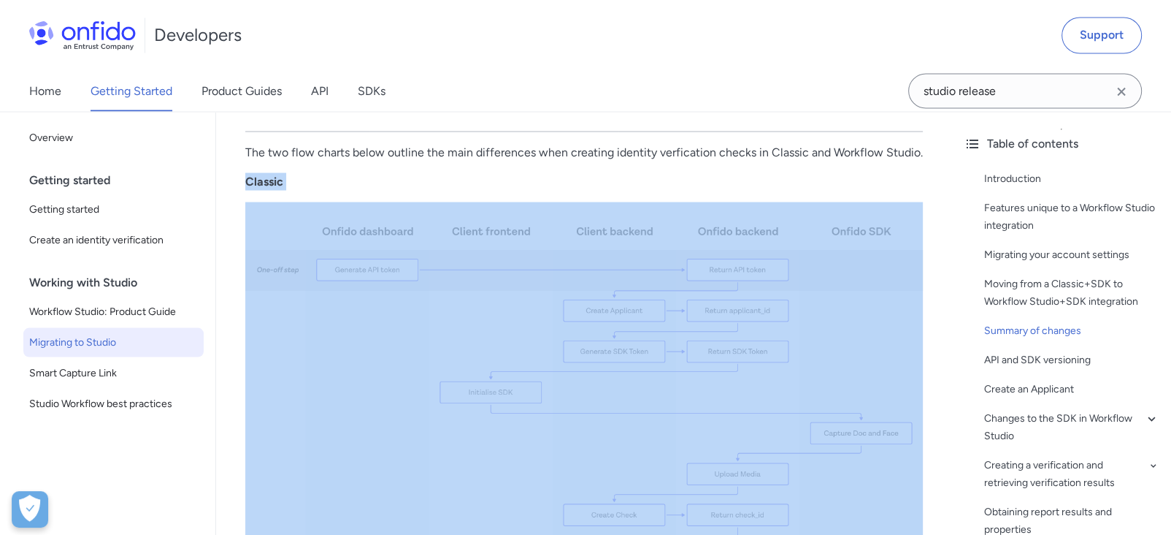
click at [255, 188] on strong "Classic" at bounding box center [264, 181] width 38 height 14
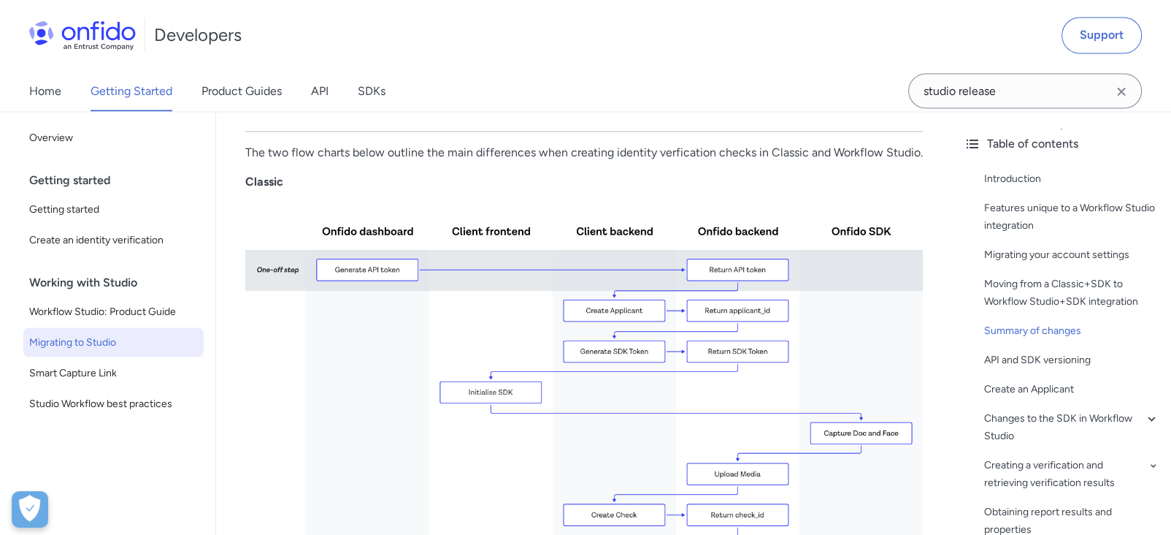
click at [419, 161] on p "The two flow charts below outline the main differences when creating identity v…" at bounding box center [584, 152] width 678 height 18
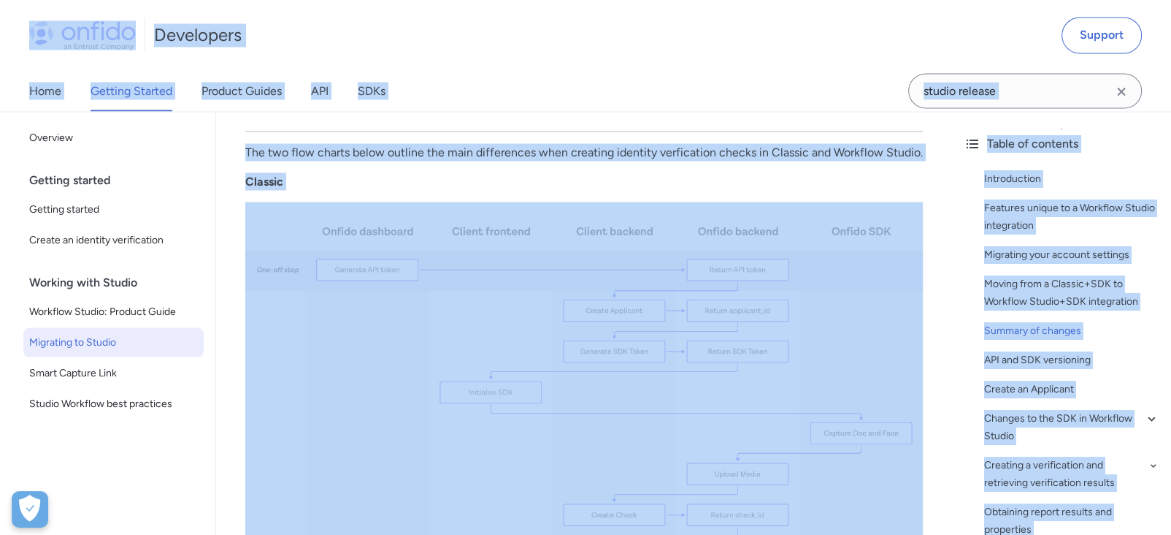
click at [391, 161] on p "The two flow charts below outline the main differences when creating identity v…" at bounding box center [584, 152] width 678 height 18
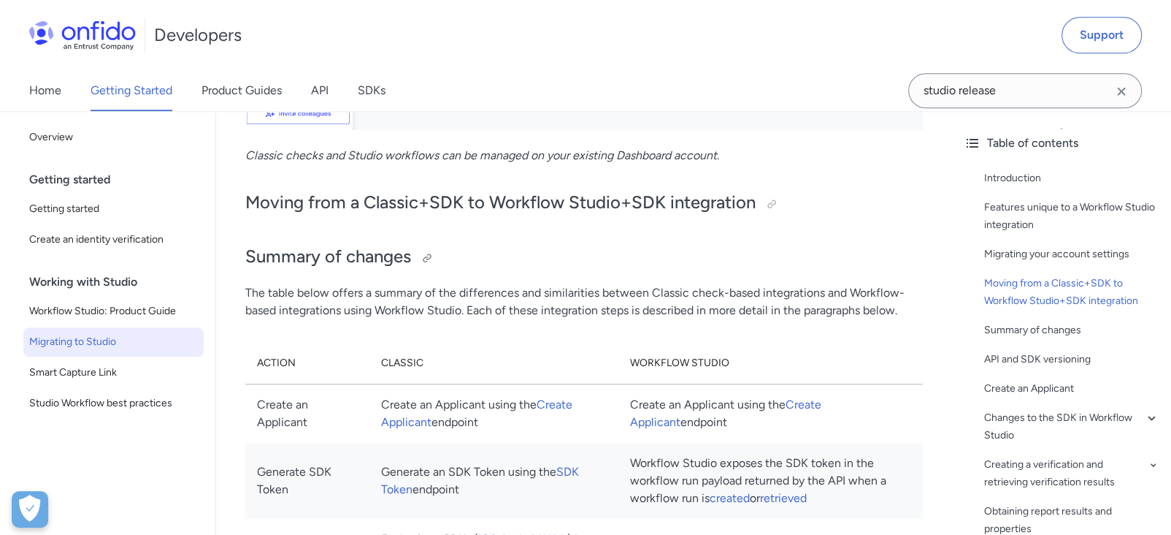
scroll to position [1460, 0]
click at [1023, 361] on div "API and SDK versioning" at bounding box center [1071, 360] width 175 height 18
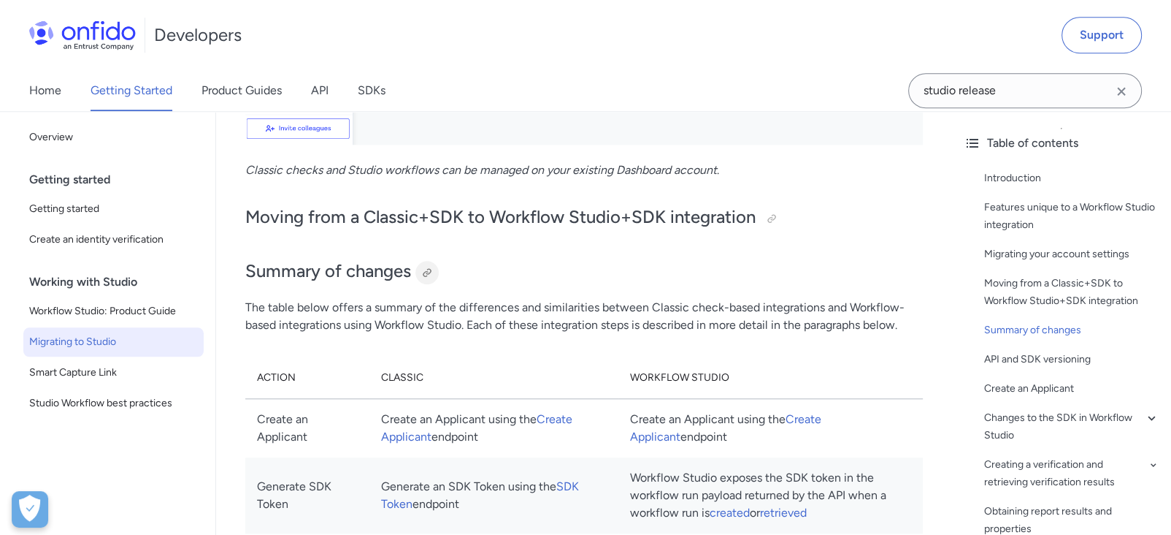
click at [429, 267] on div at bounding box center [427, 273] width 12 height 12
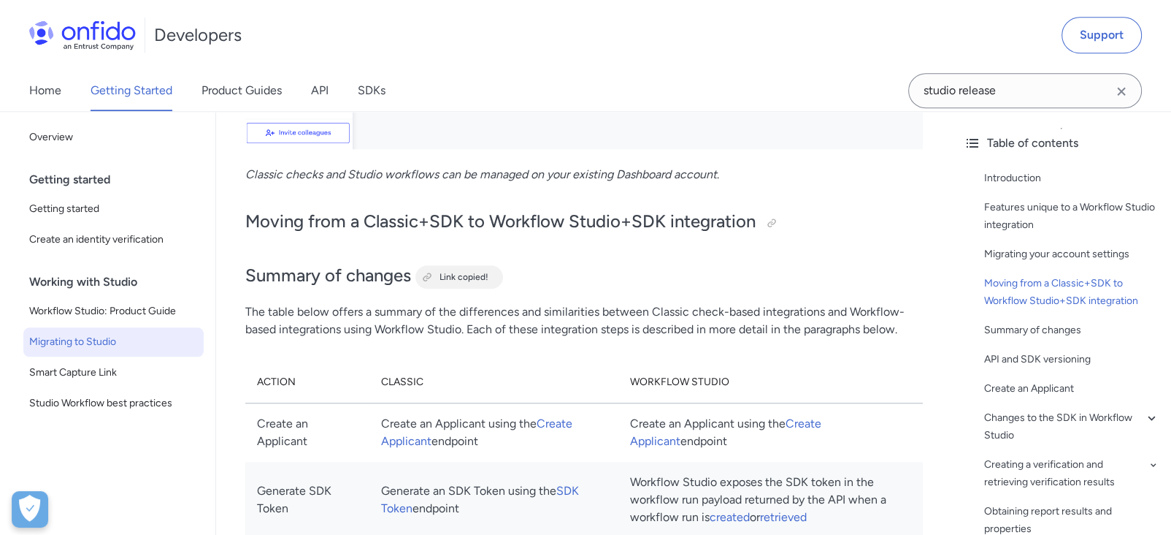
scroll to position [1440, 0]
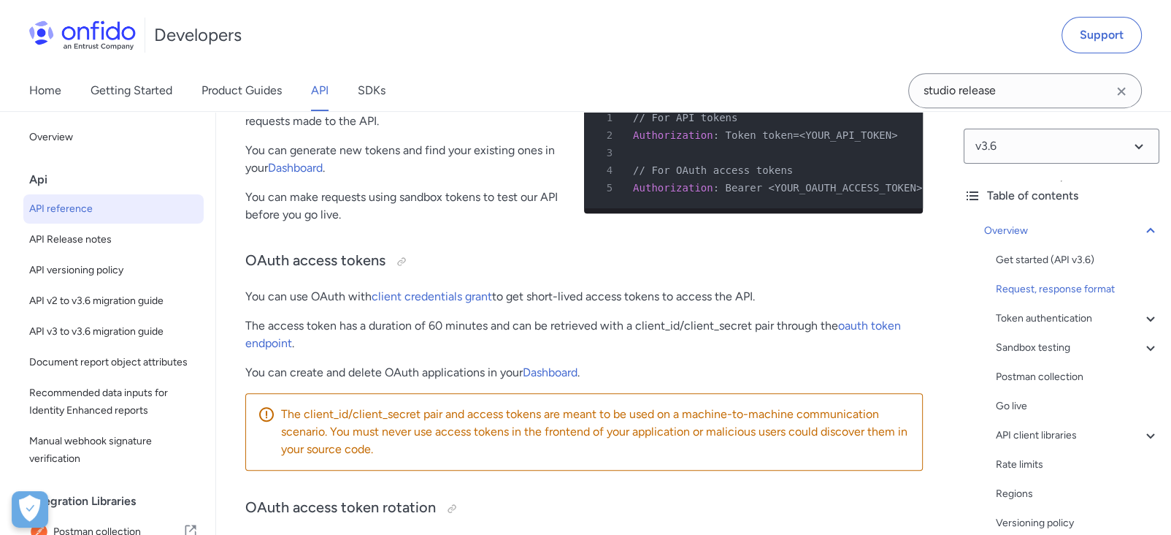
scroll to position [648, 0]
